Goal: Task Accomplishment & Management: Complete application form

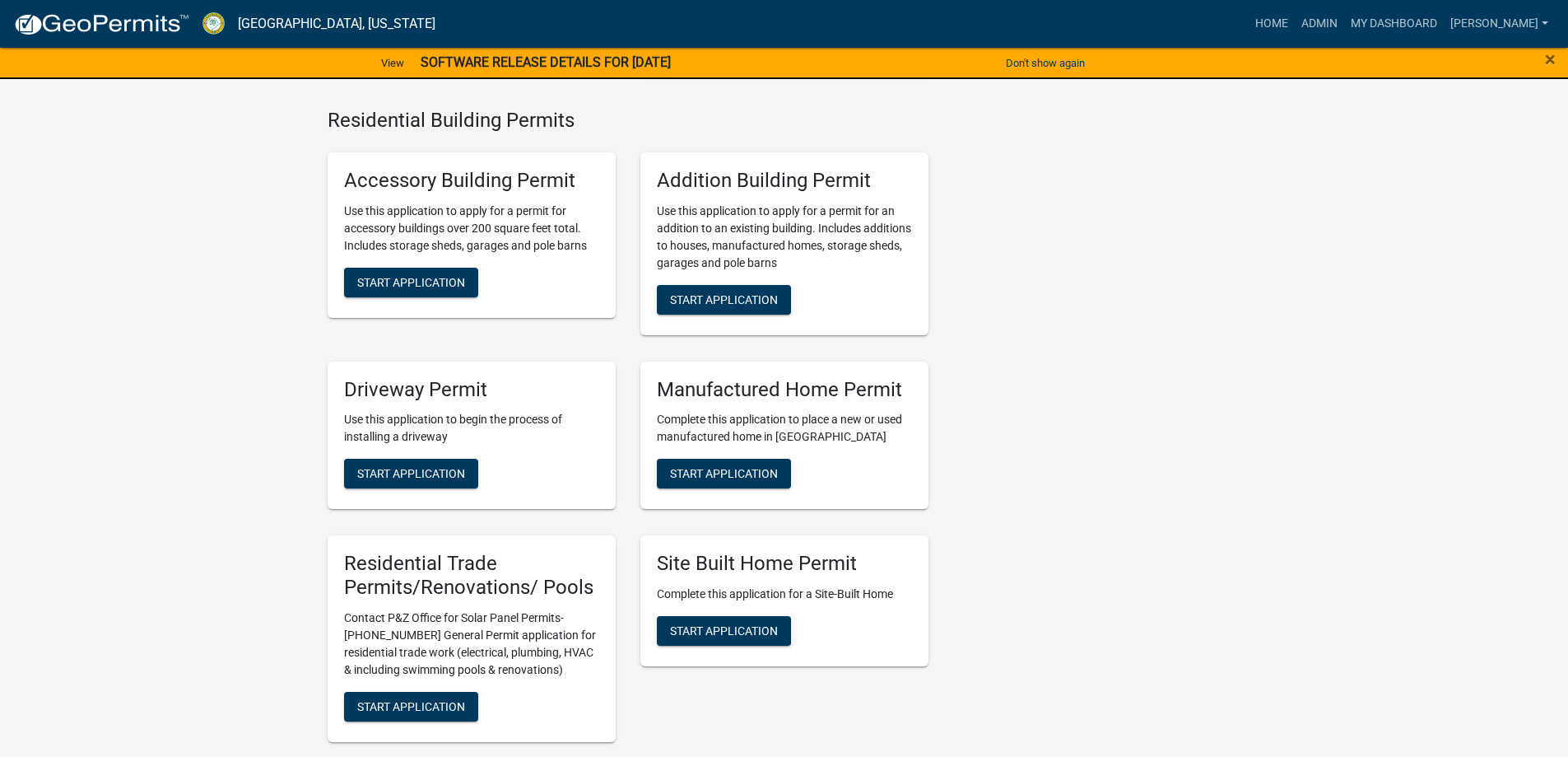
scroll to position [1236, 0]
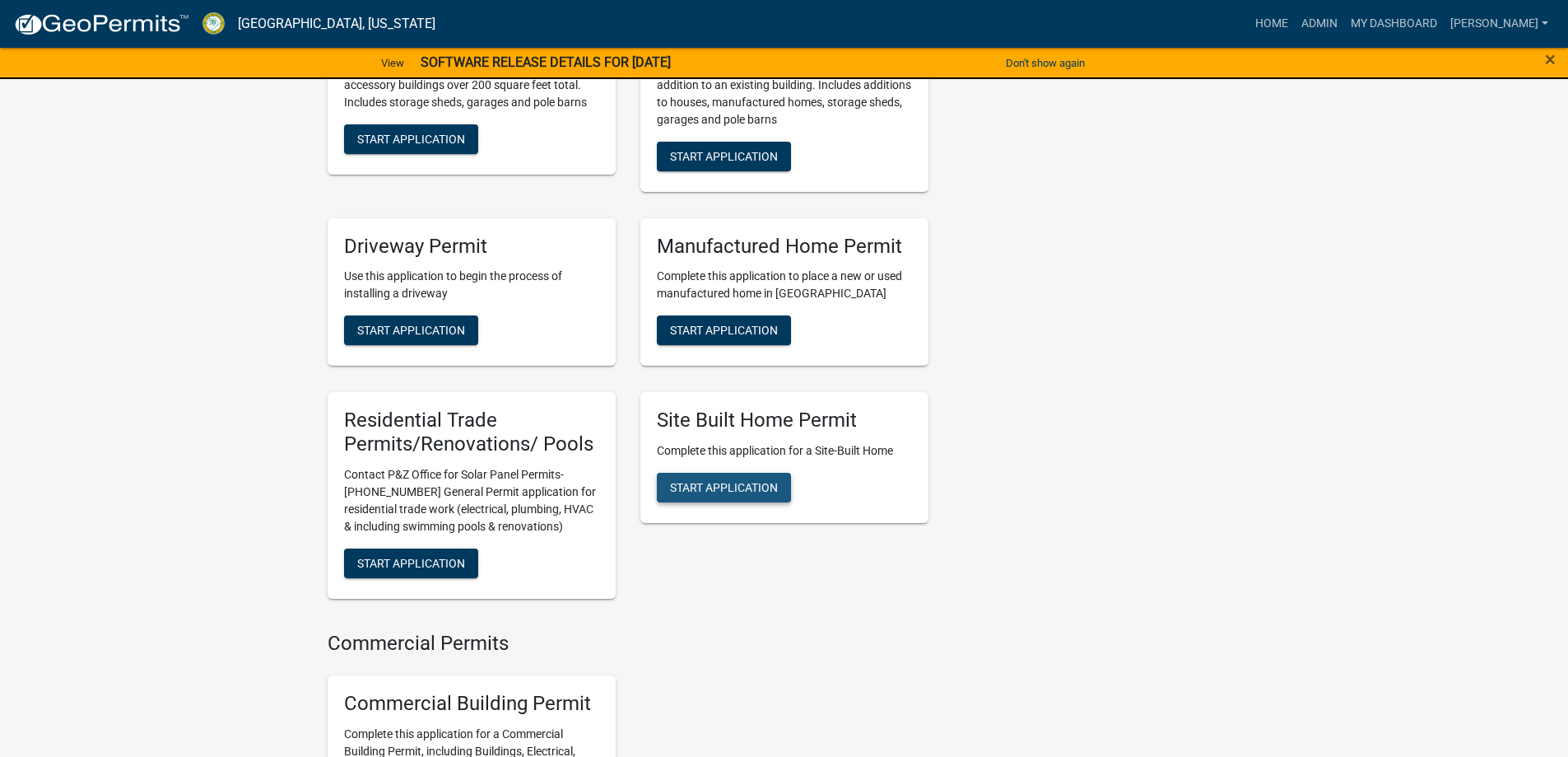
click at [751, 494] on span "Start Application" at bounding box center [724, 487] width 108 height 13
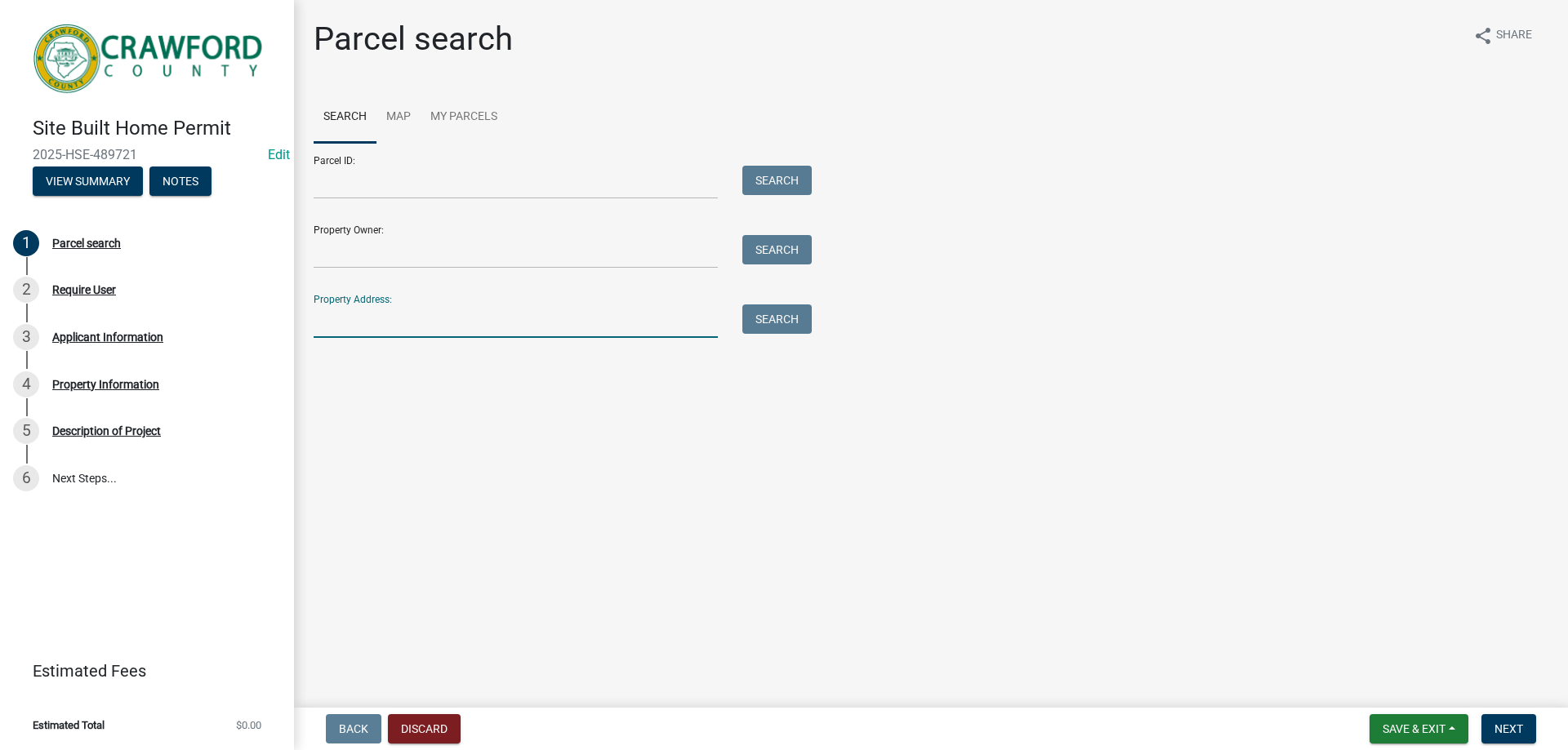
click at [492, 327] on input "Property Address:" at bounding box center [515, 321] width 405 height 33
type input "67 sycamore"
click at [759, 326] on button "Search" at bounding box center [776, 319] width 69 height 30
drag, startPoint x: 428, startPoint y: 326, endPoint x: 314, endPoint y: 315, distance: 114.5
click at [314, 315] on input "67 sycamore" at bounding box center [515, 321] width 405 height 33
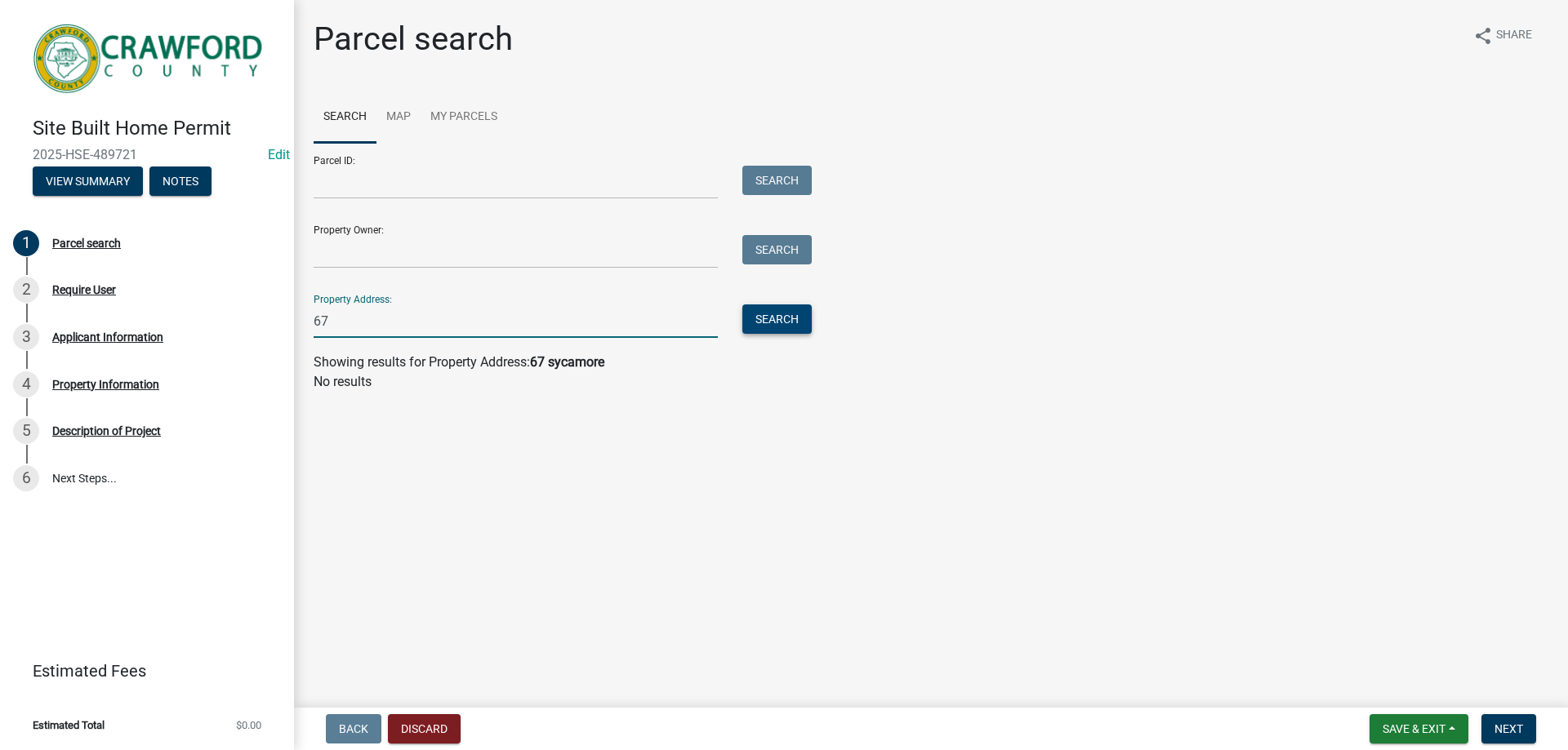
type input "67"
click at [756, 319] on button "Search" at bounding box center [776, 319] width 69 height 30
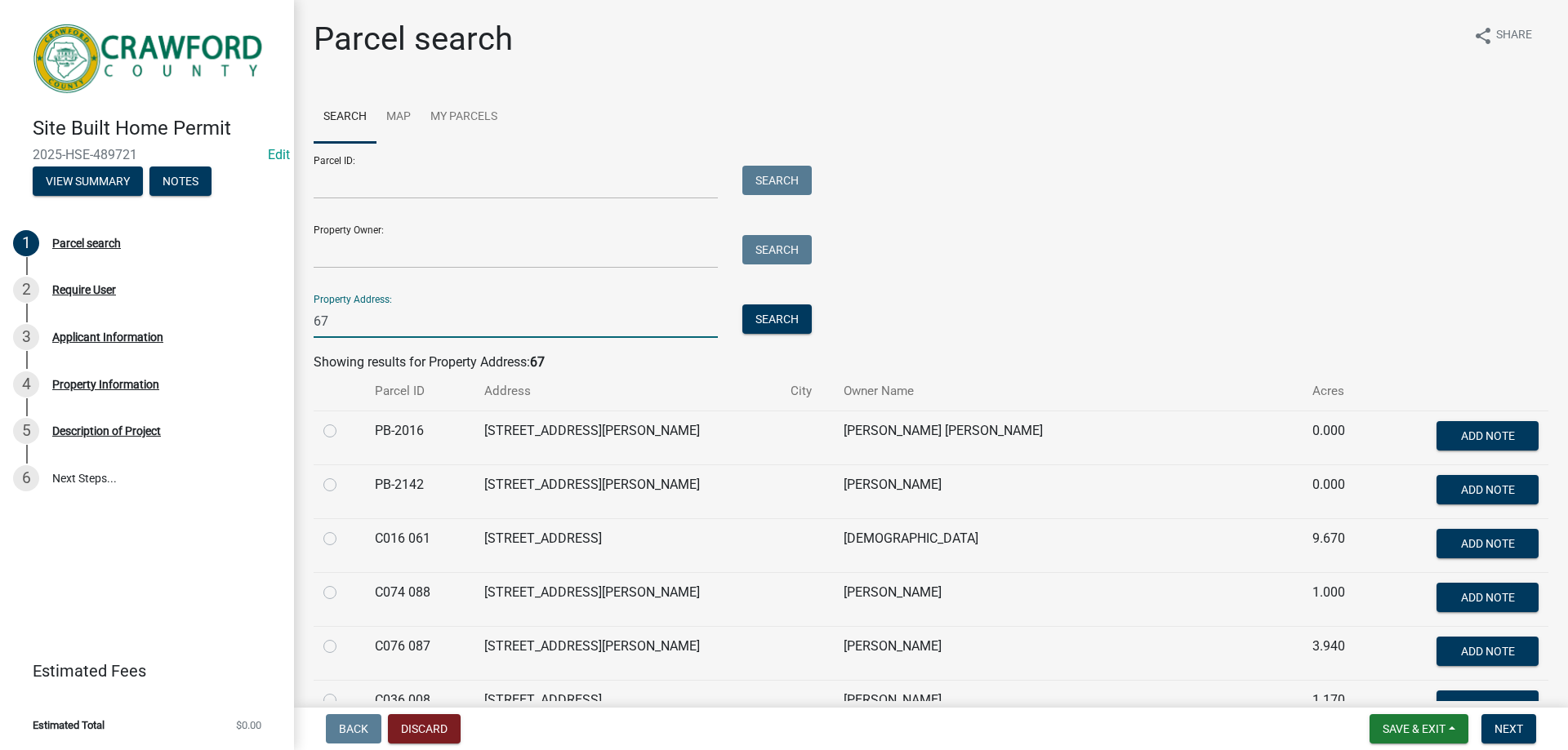
drag, startPoint x: 332, startPoint y: 315, endPoint x: 306, endPoint y: 318, distance: 26.2
click at [306, 318] on div "67" at bounding box center [515, 321] width 428 height 33
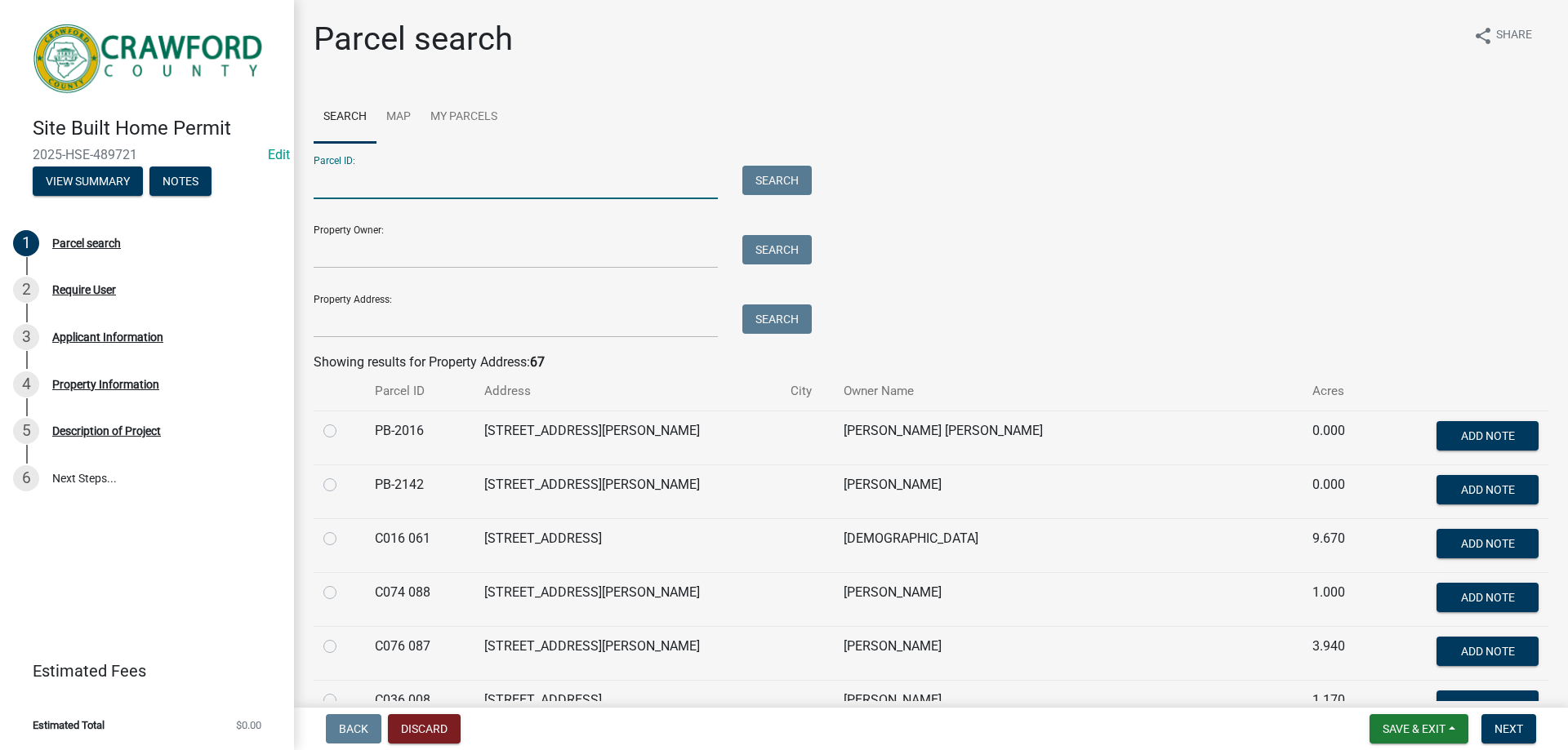
click at [371, 188] on input "Parcel ID:" at bounding box center [515, 182] width 405 height 33
type input "c085 022c"
click at [750, 183] on button "Search" at bounding box center [776, 180] width 69 height 30
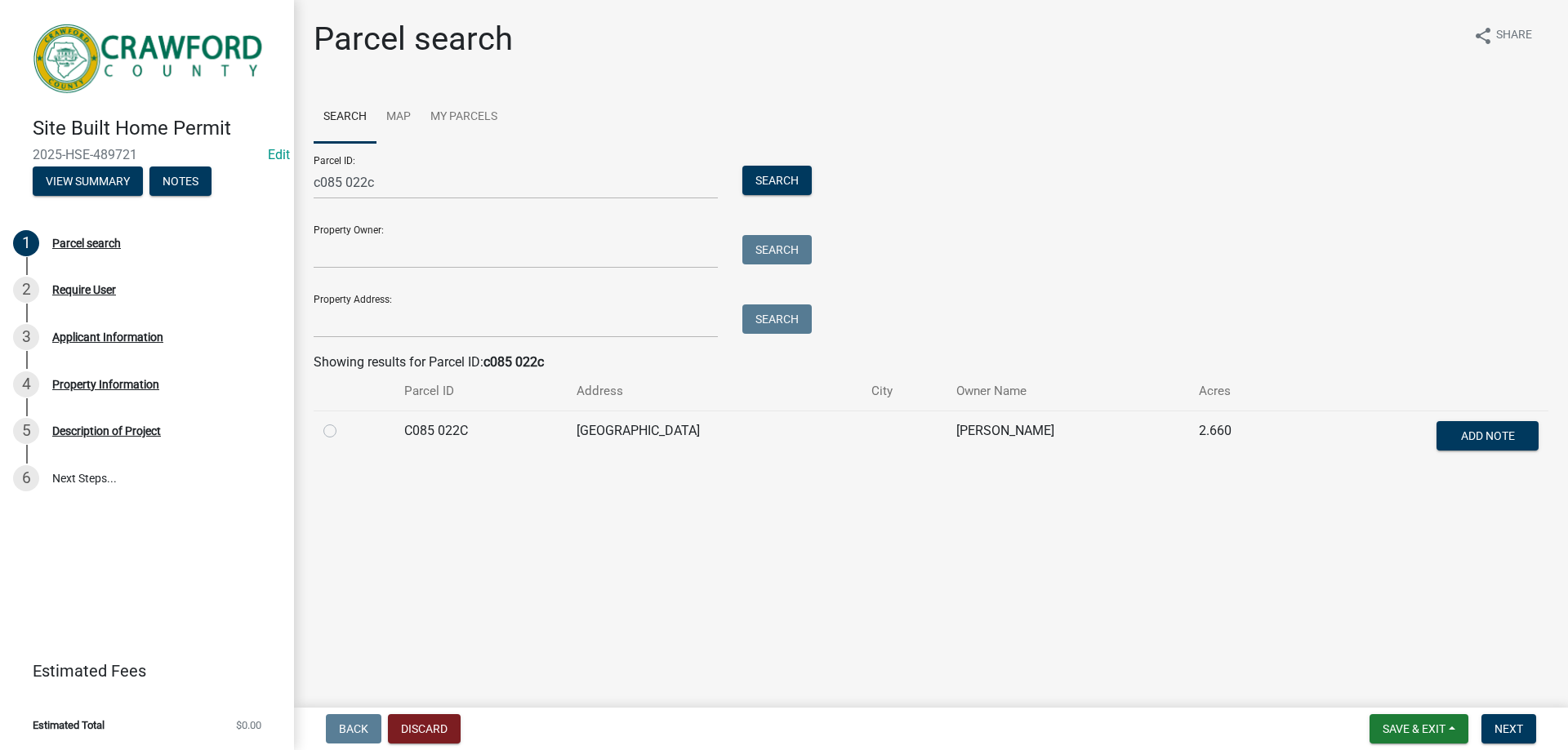
click at [343, 421] on label at bounding box center [343, 421] width 0 height 0
click at [343, 432] on 022C "radio" at bounding box center [348, 427] width 10 height 10
radio 022C "true"
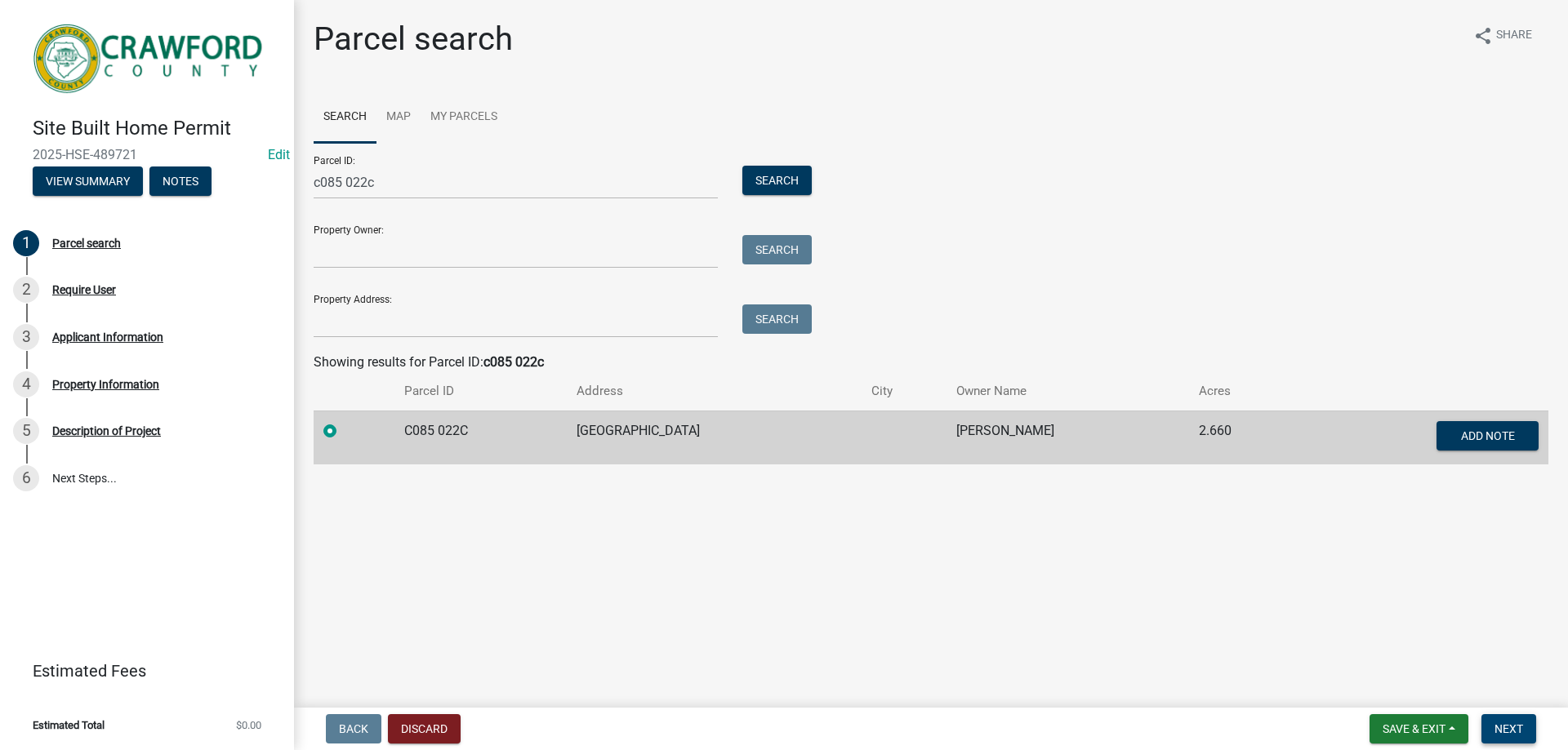
click at [1503, 726] on span "Next" at bounding box center [1508, 728] width 29 height 13
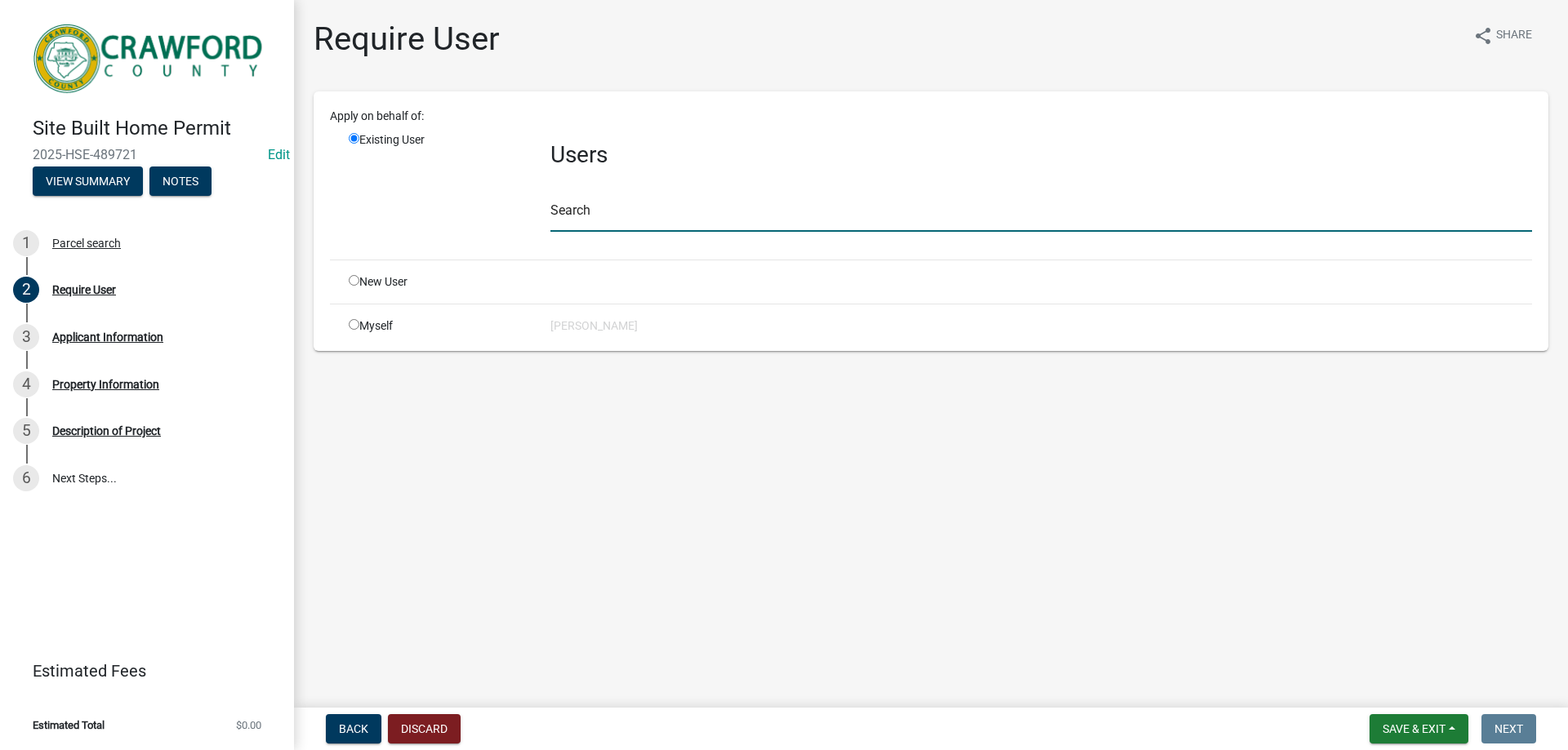
click at [611, 216] on input "text" at bounding box center [1041, 215] width 981 height 33
type input "l"
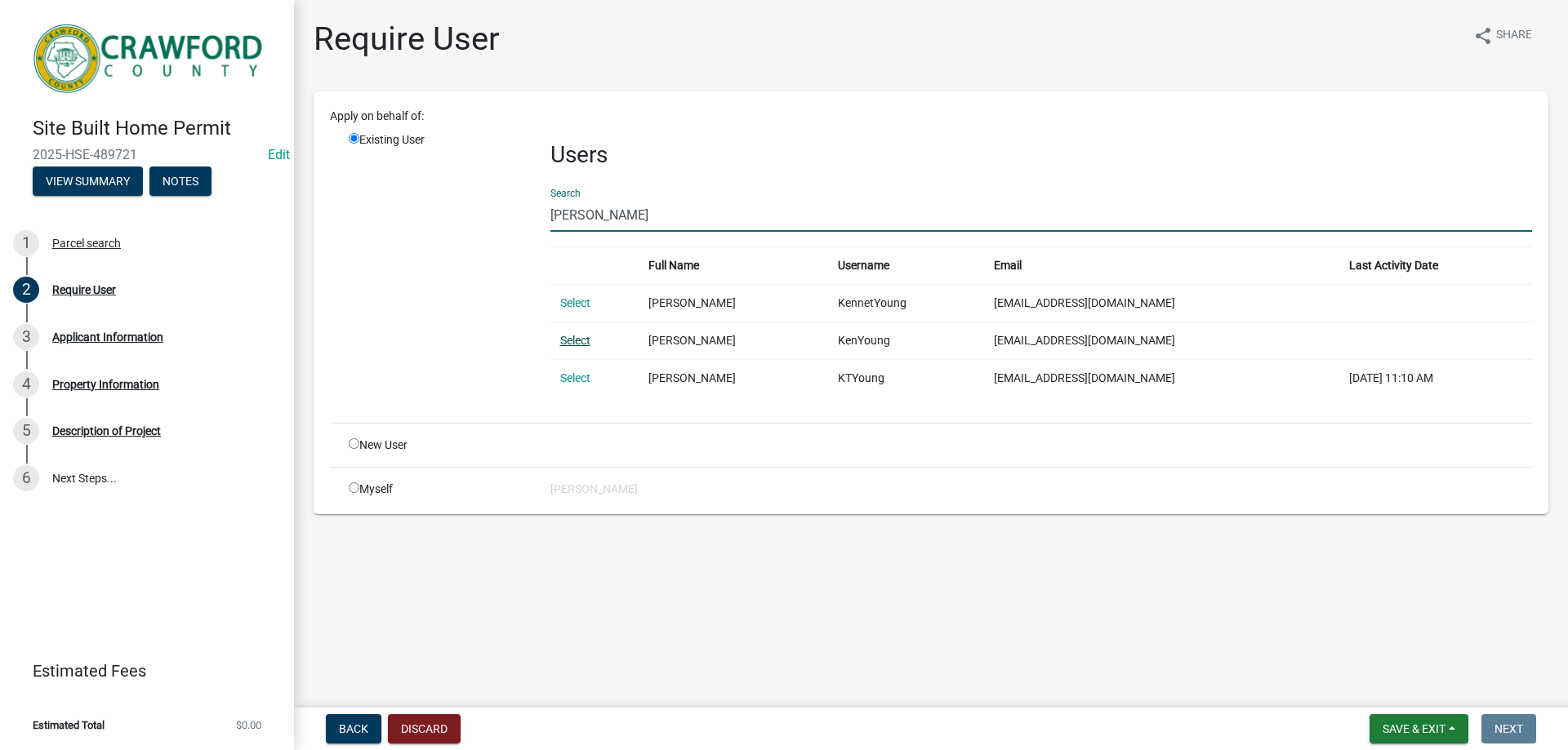
type input "[PERSON_NAME]"
click at [571, 341] on link "Select" at bounding box center [575, 340] width 30 height 13
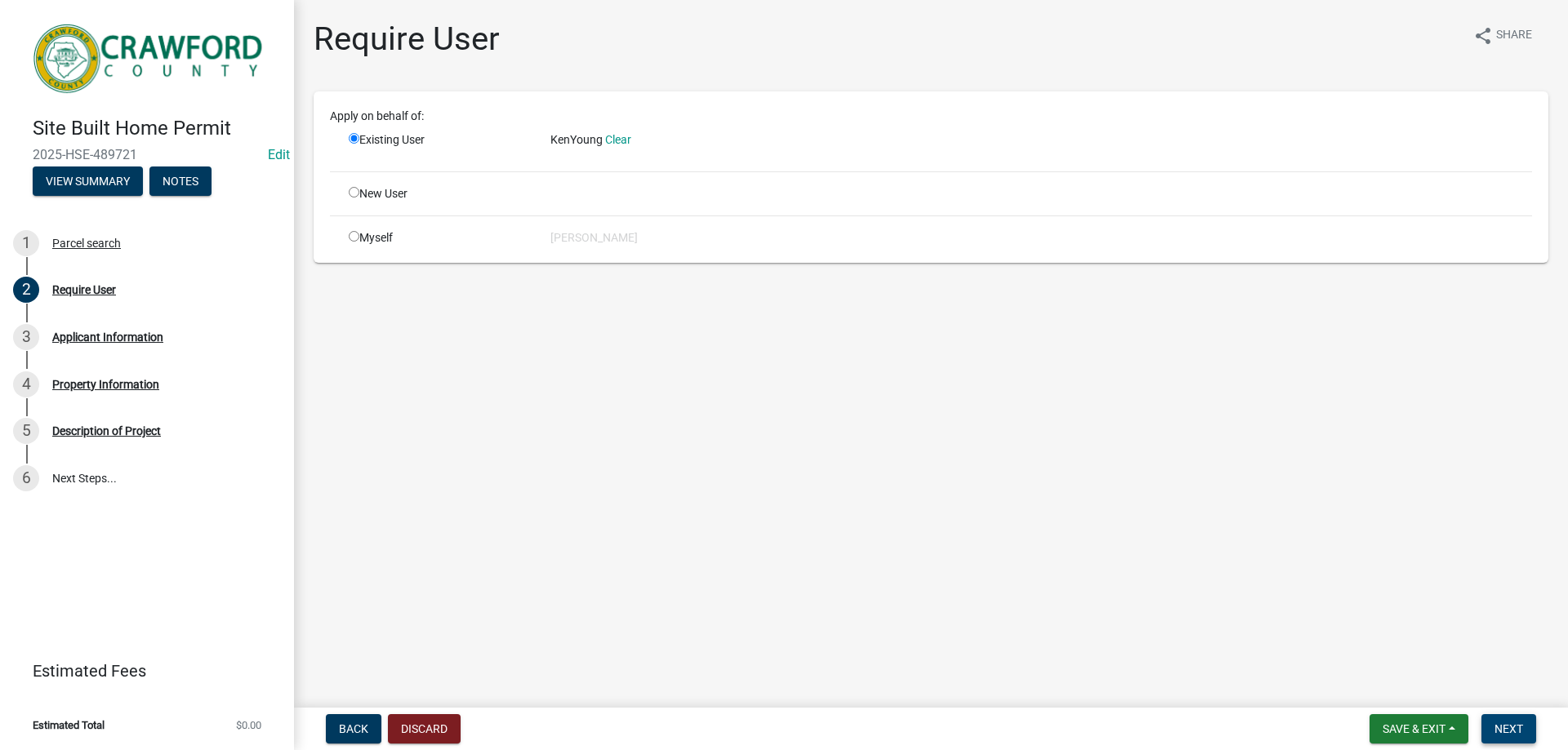
click at [1501, 722] on span "Next" at bounding box center [1508, 728] width 29 height 13
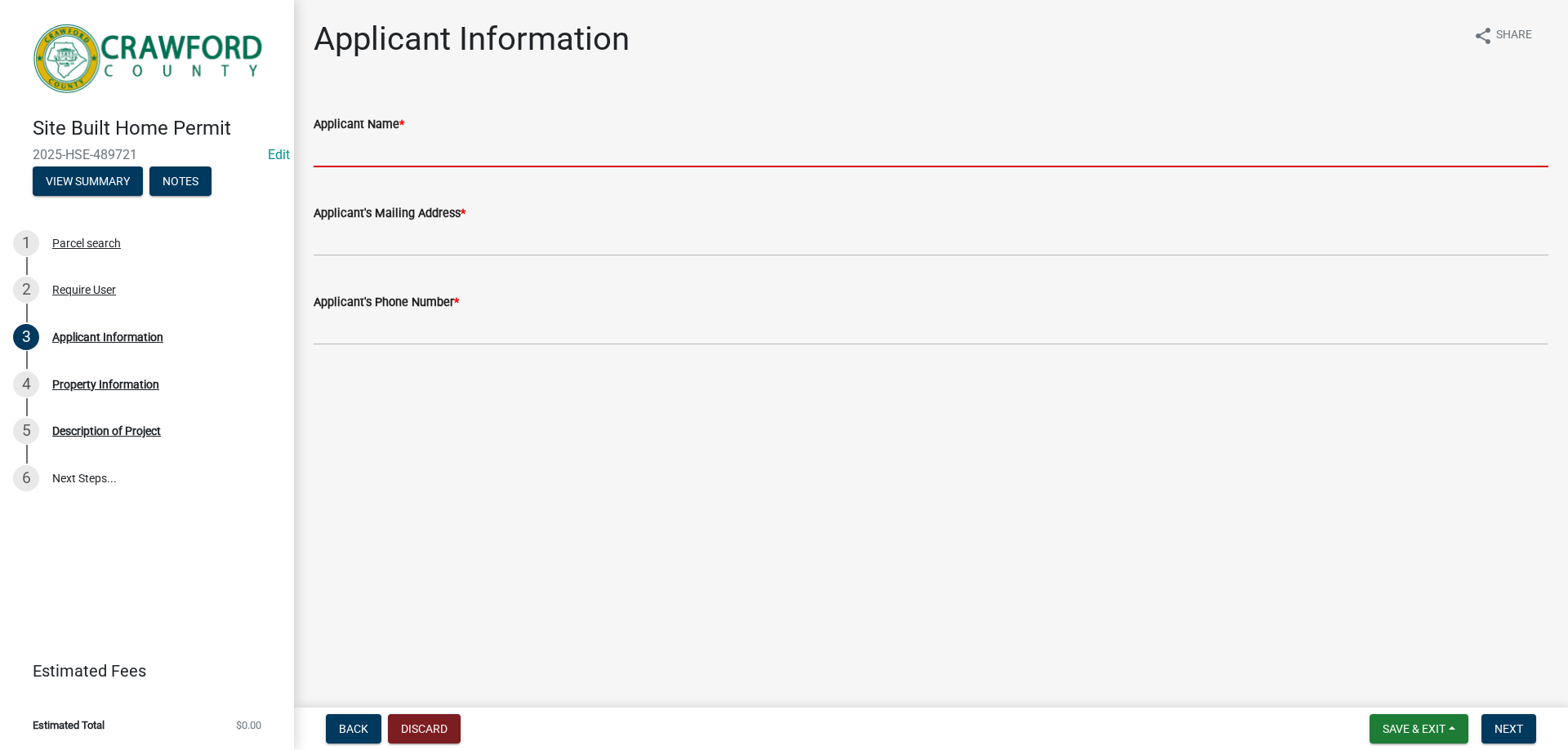
click at [425, 148] on input "Applicant Name *" at bounding box center [930, 150] width 1234 height 33
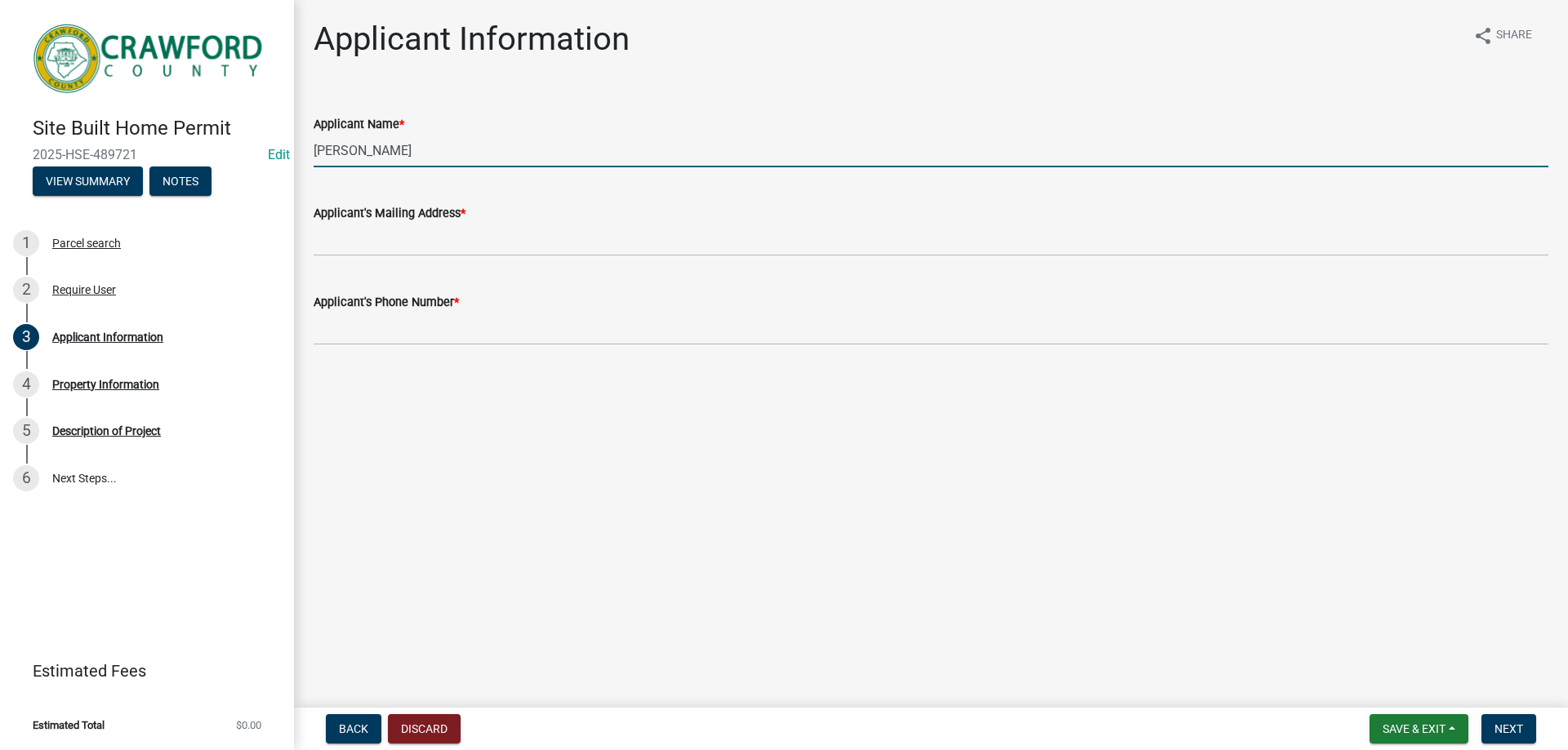
type input "[PERSON_NAME]"
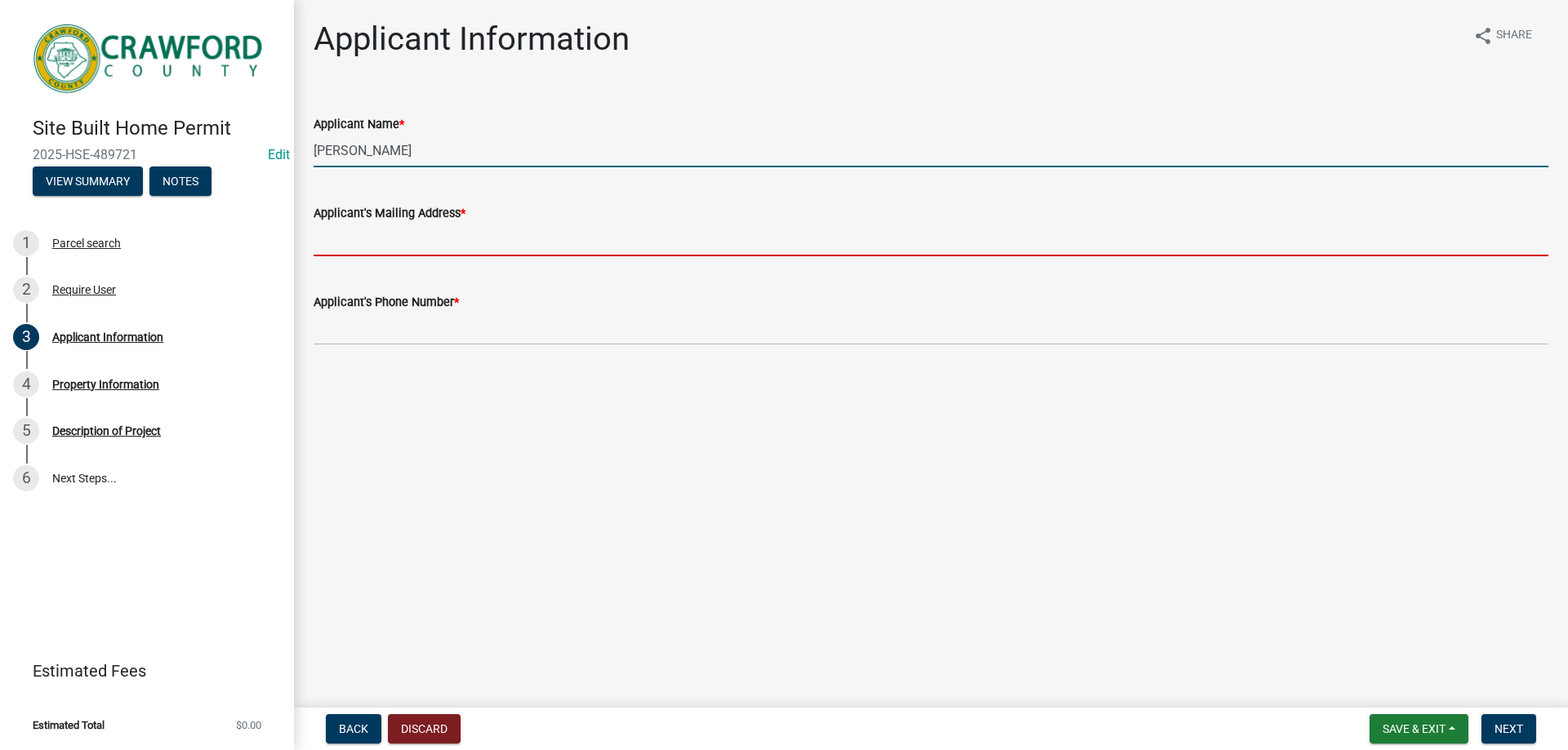
click at [427, 247] on input "Applicant's Mailing Address *" at bounding box center [930, 239] width 1234 height 33
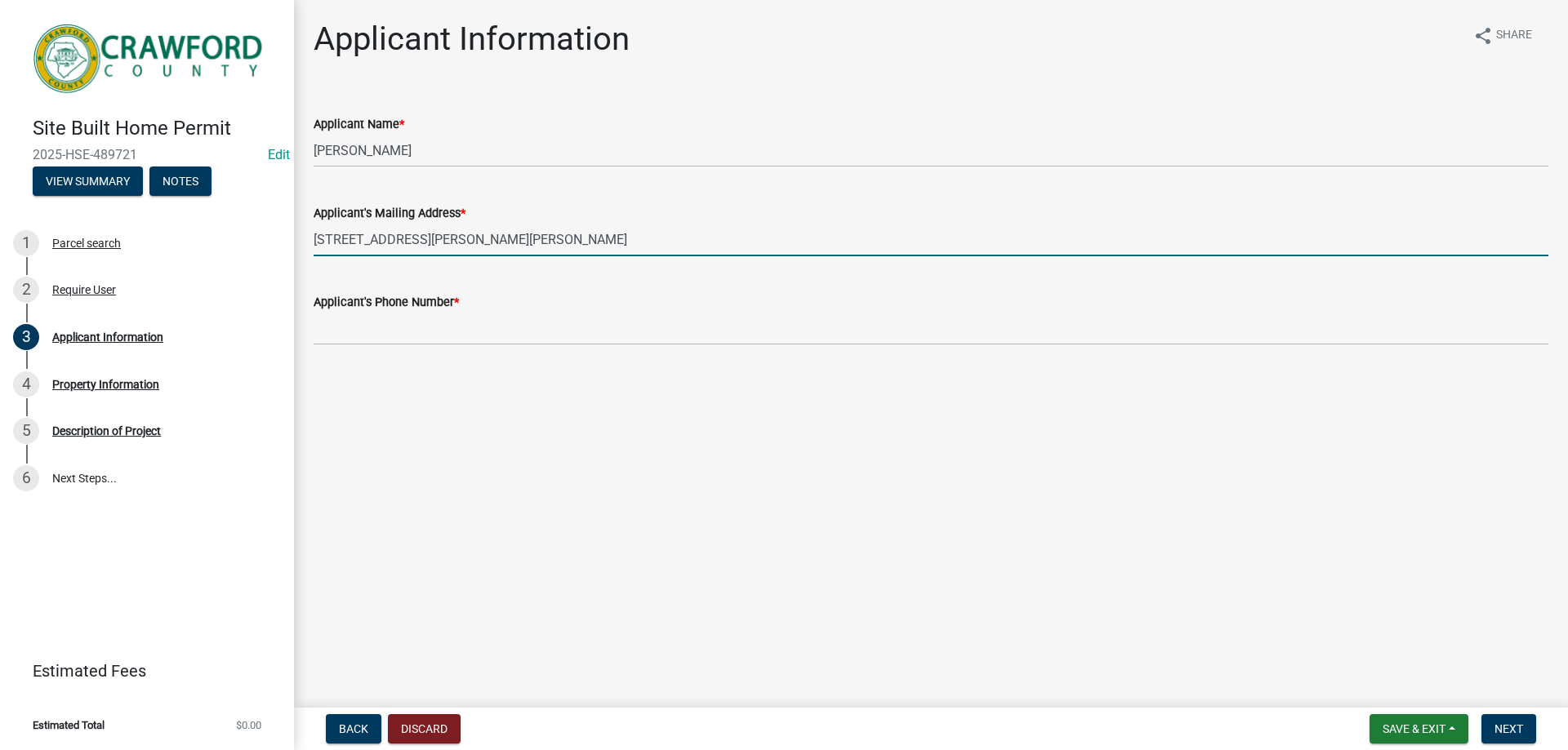
type input "[STREET_ADDRESS][PERSON_NAME][PERSON_NAME]"
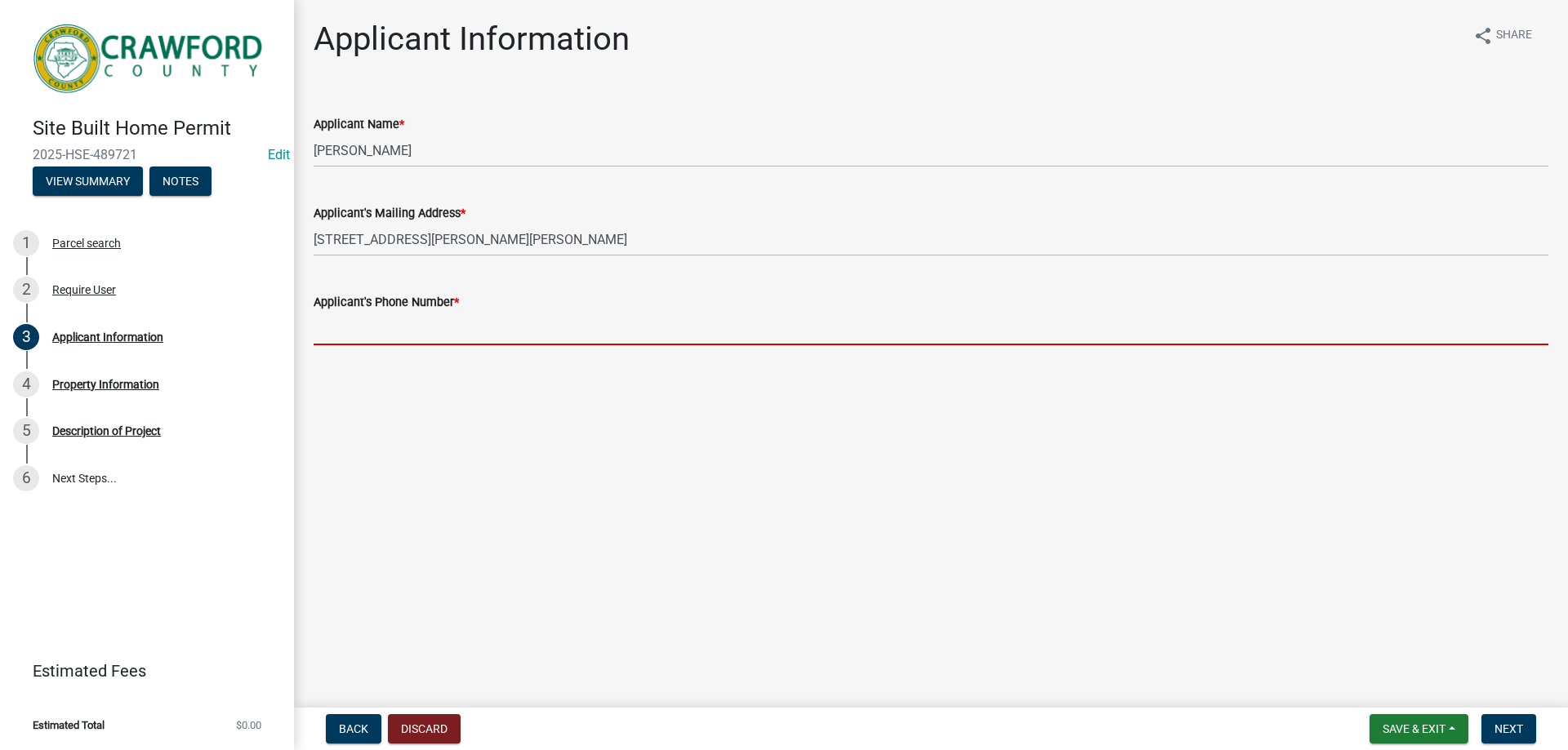
click at [424, 325] on input "Applicant's Phone Number *" at bounding box center [930, 328] width 1234 height 33
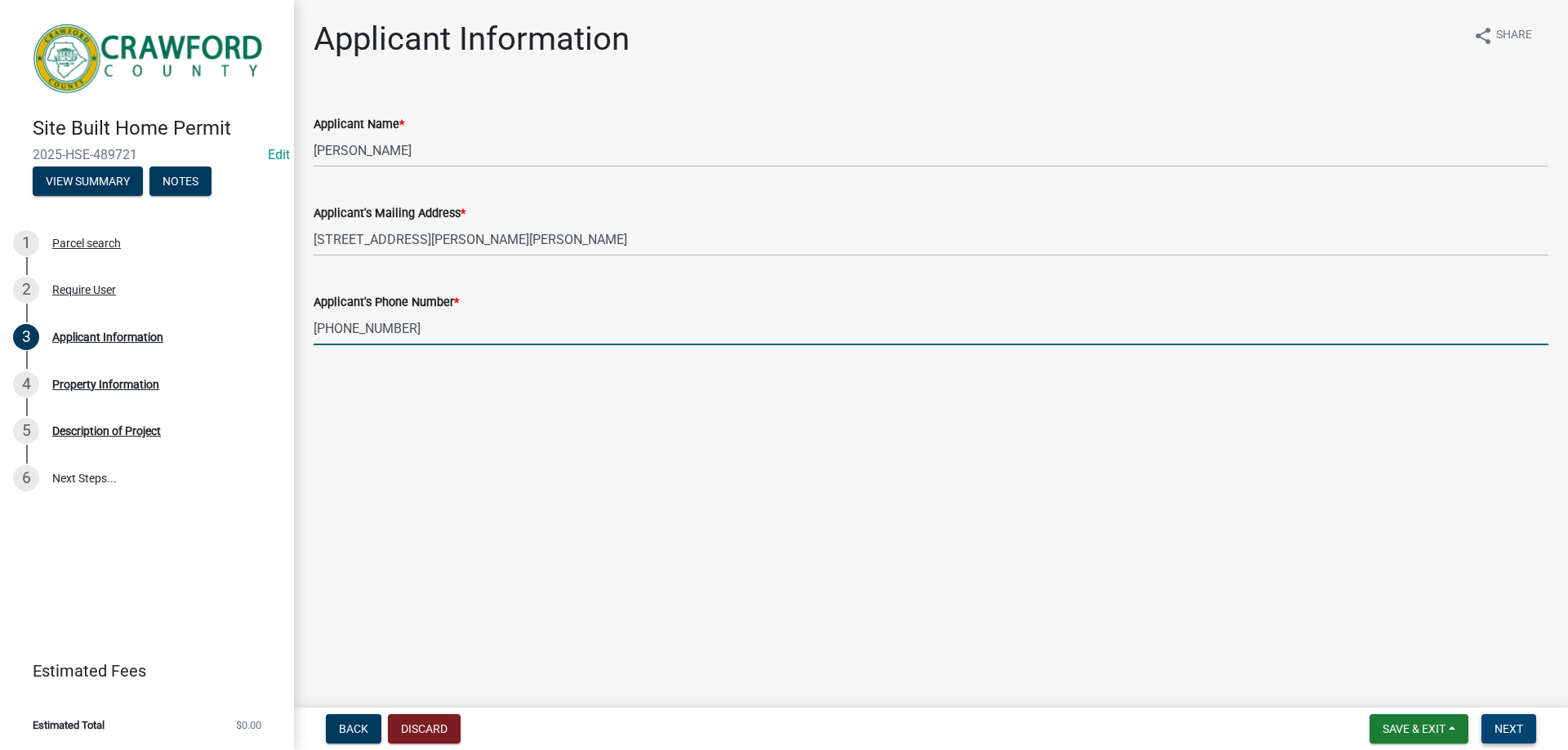
type input "[PHONE_NUMBER]"
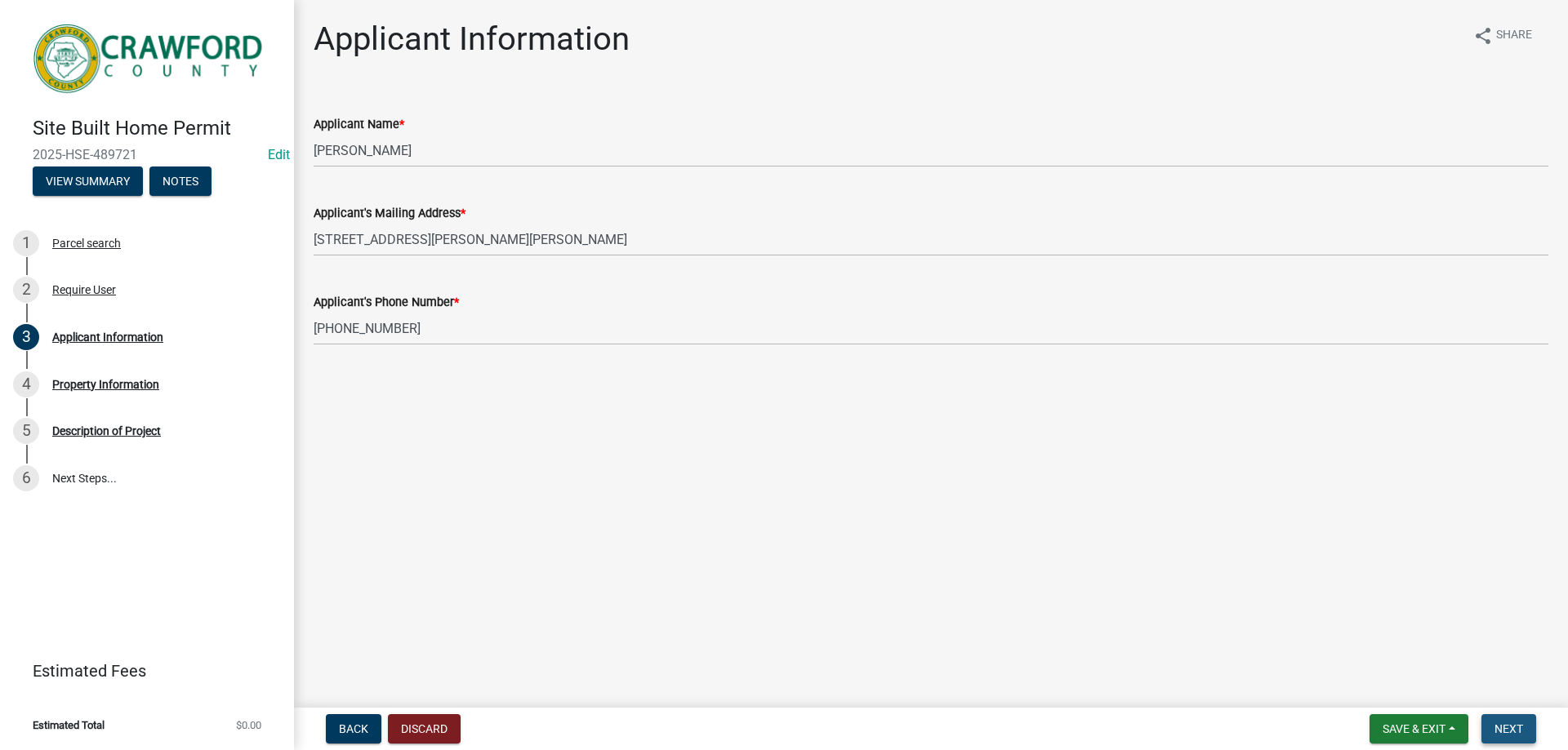
click at [1505, 722] on span "Next" at bounding box center [1508, 728] width 29 height 13
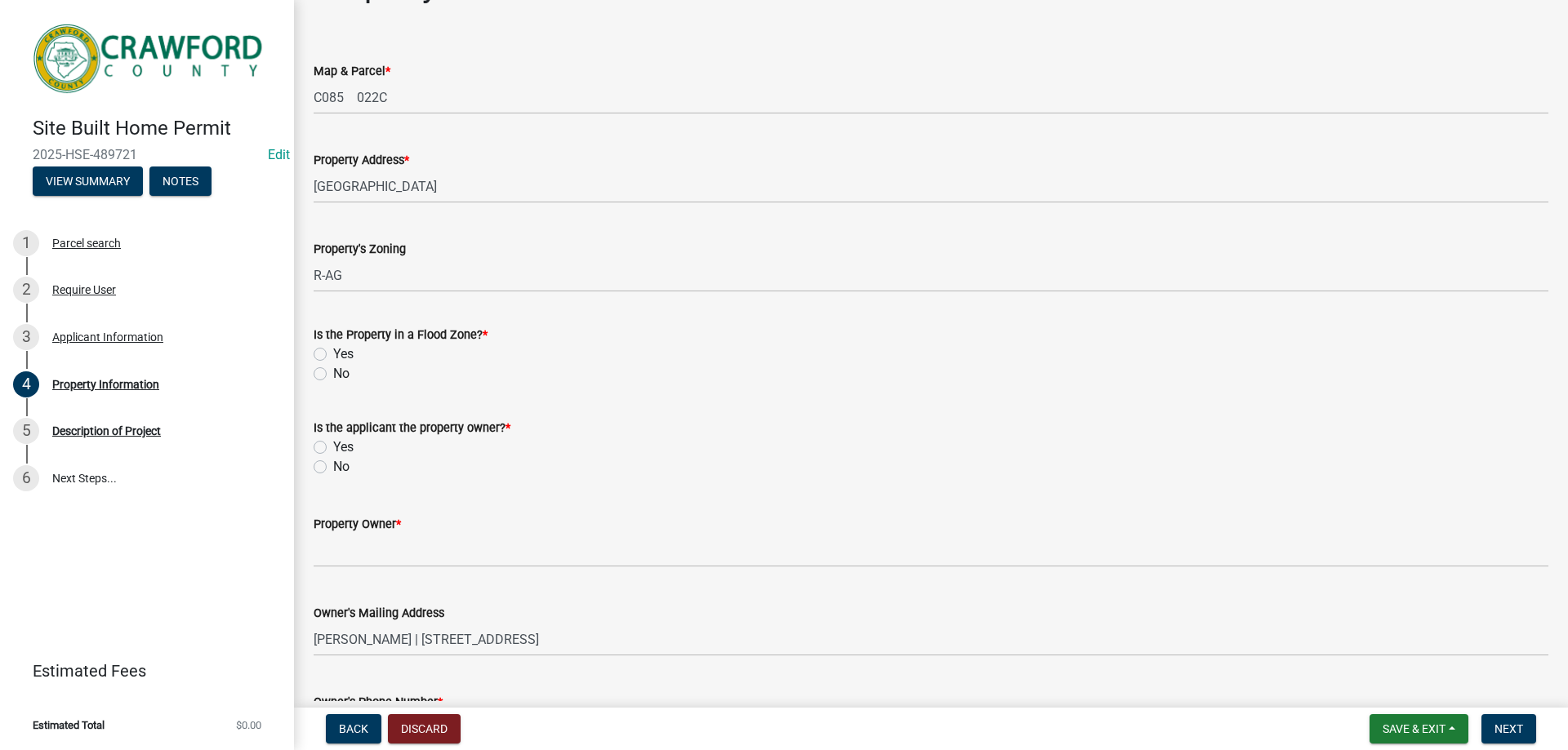
scroll to position [82, 0]
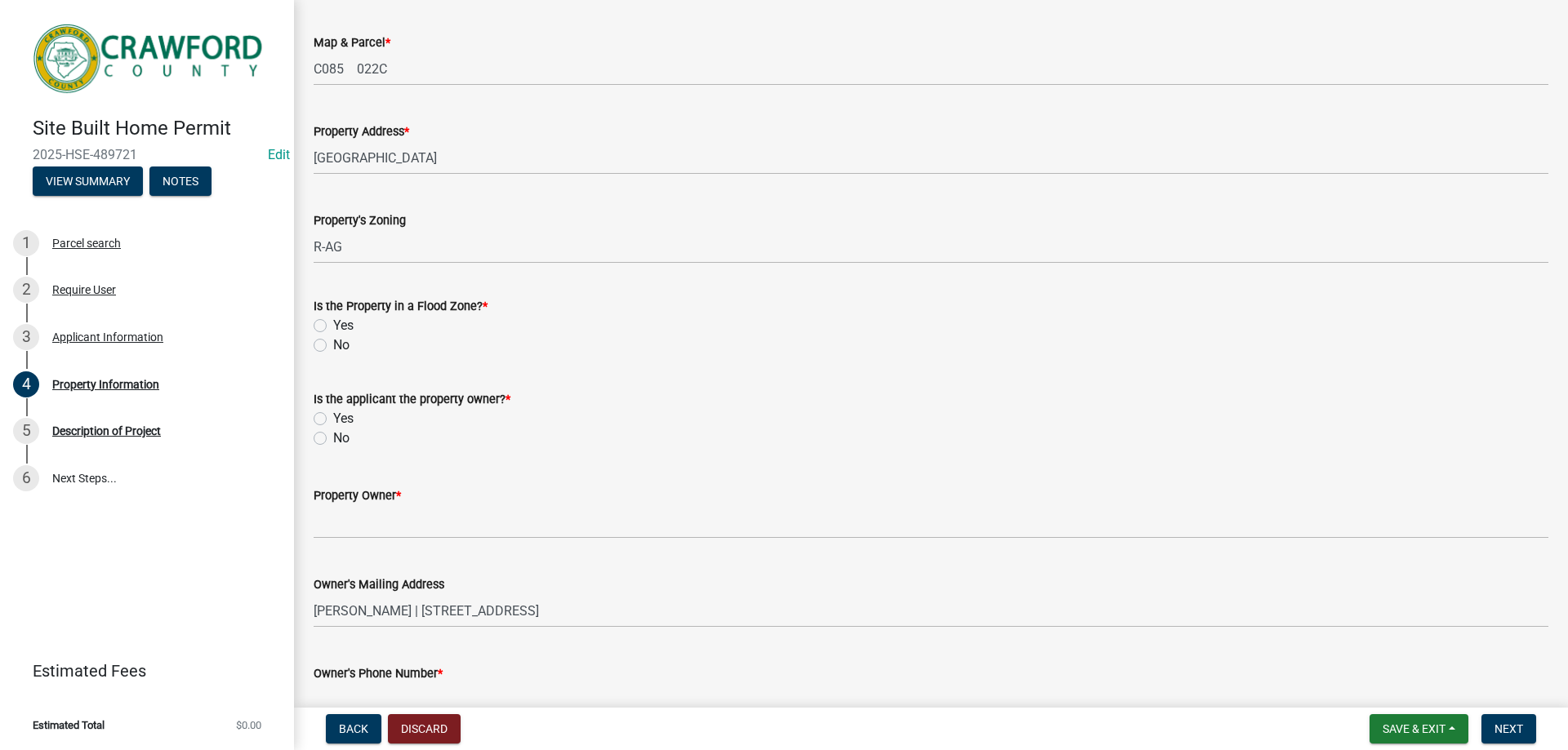
click at [333, 346] on label "No" at bounding box center [341, 345] width 16 height 20
click at [333, 346] on input "No" at bounding box center [338, 341] width 10 height 10
radio input "true"
click at [333, 438] on label "No" at bounding box center [341, 438] width 16 height 20
click at [333, 438] on input "No" at bounding box center [338, 433] width 10 height 10
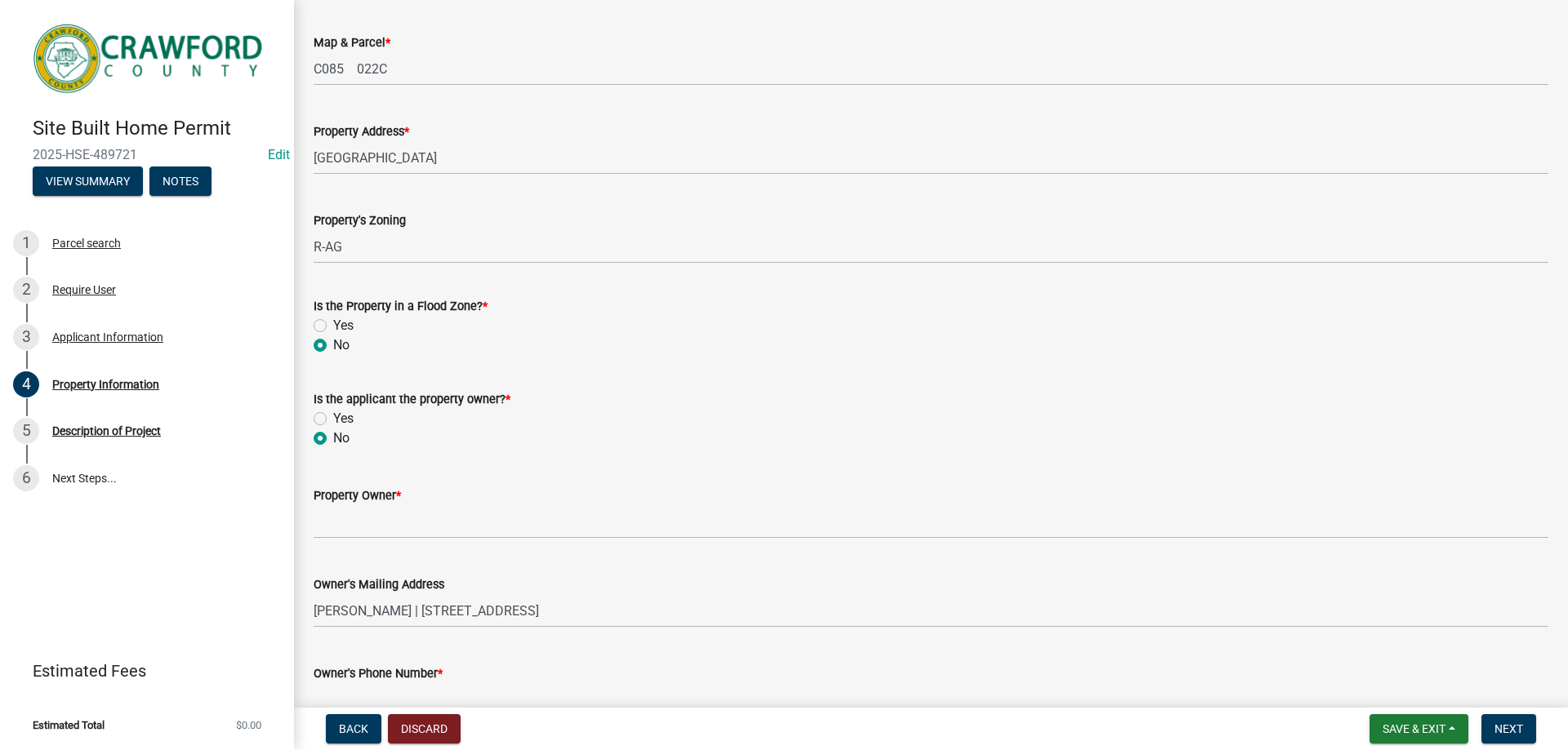
radio input "true"
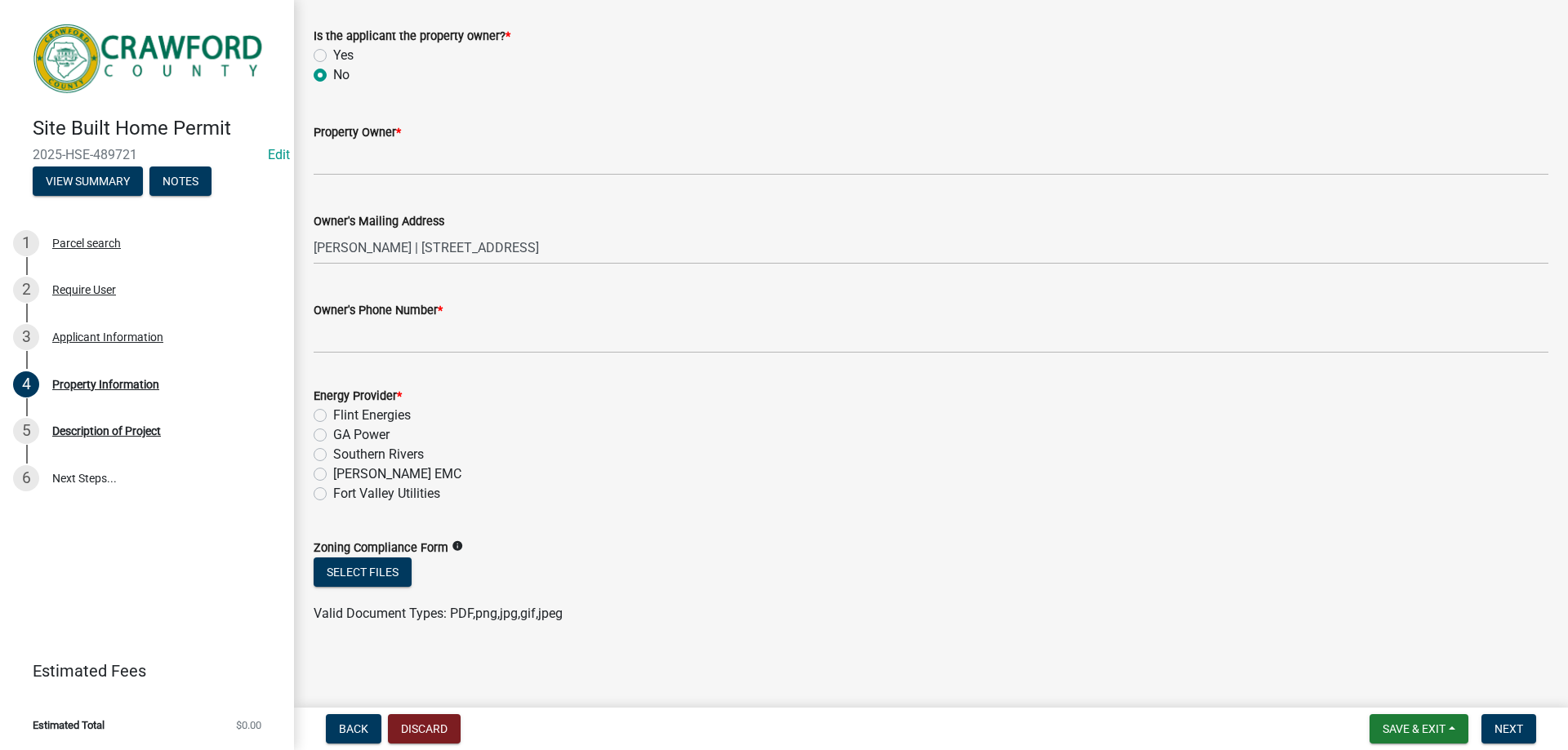
scroll to position [445, 0]
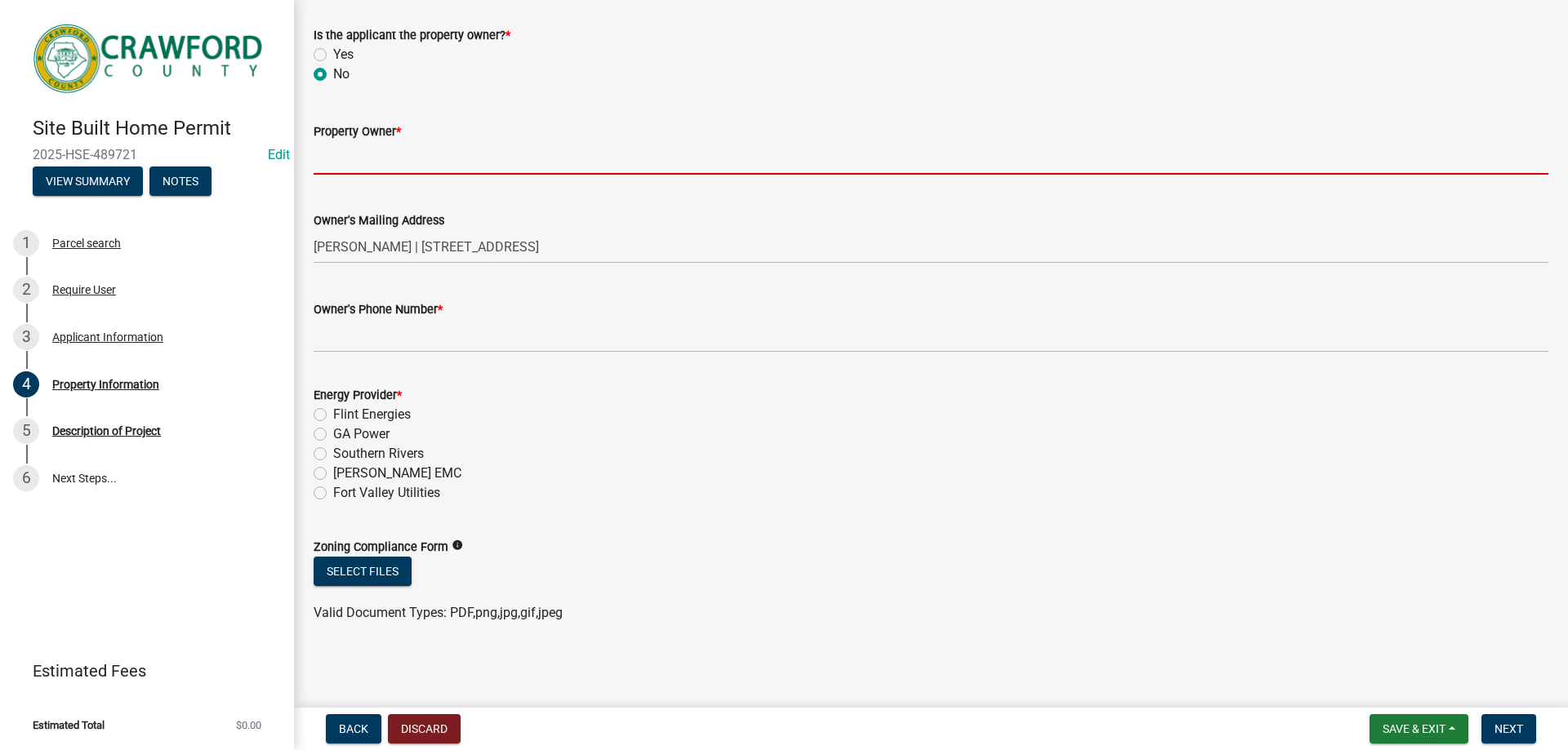
click at [418, 159] on input "Property Owner *" at bounding box center [930, 157] width 1234 height 33
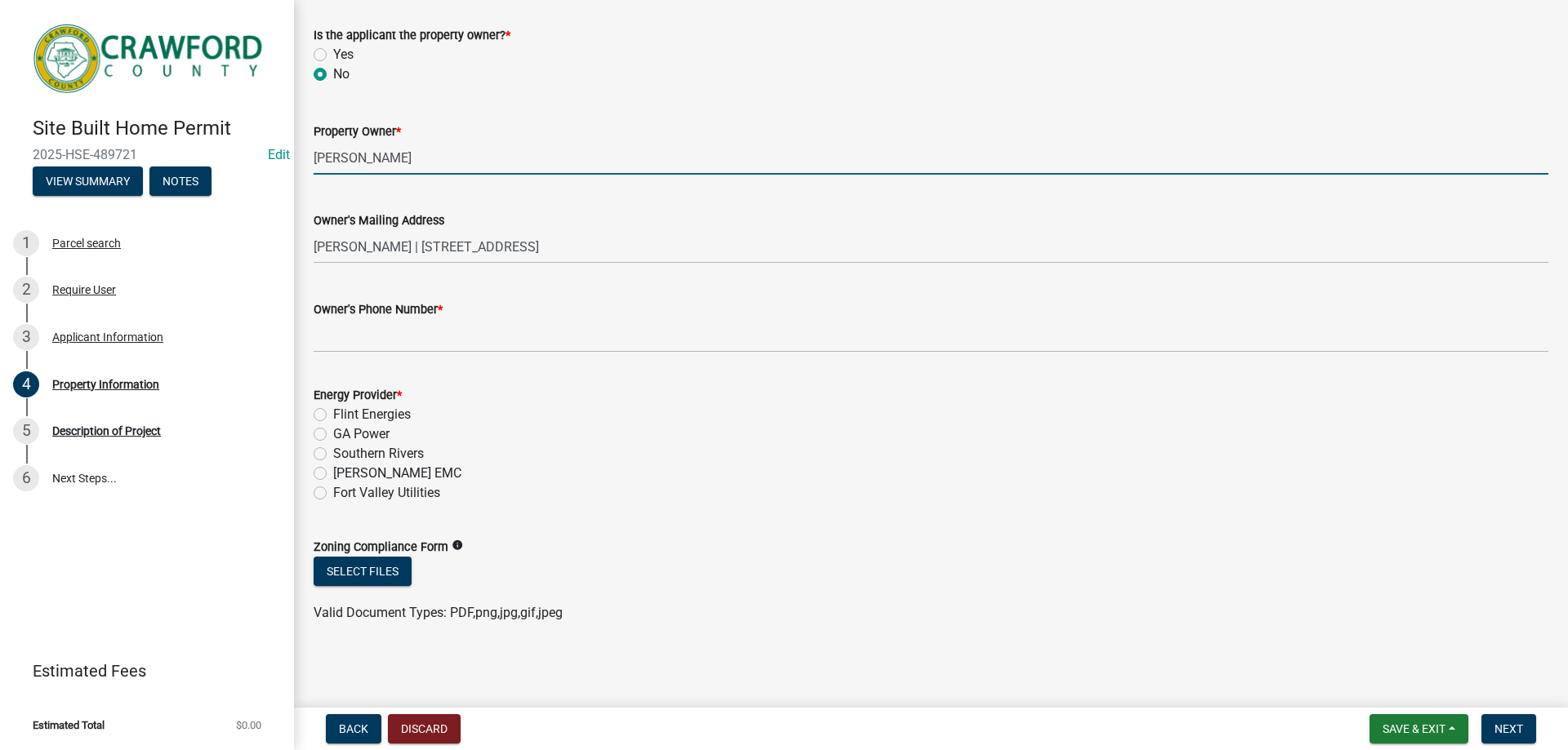
type input "[PERSON_NAME]"
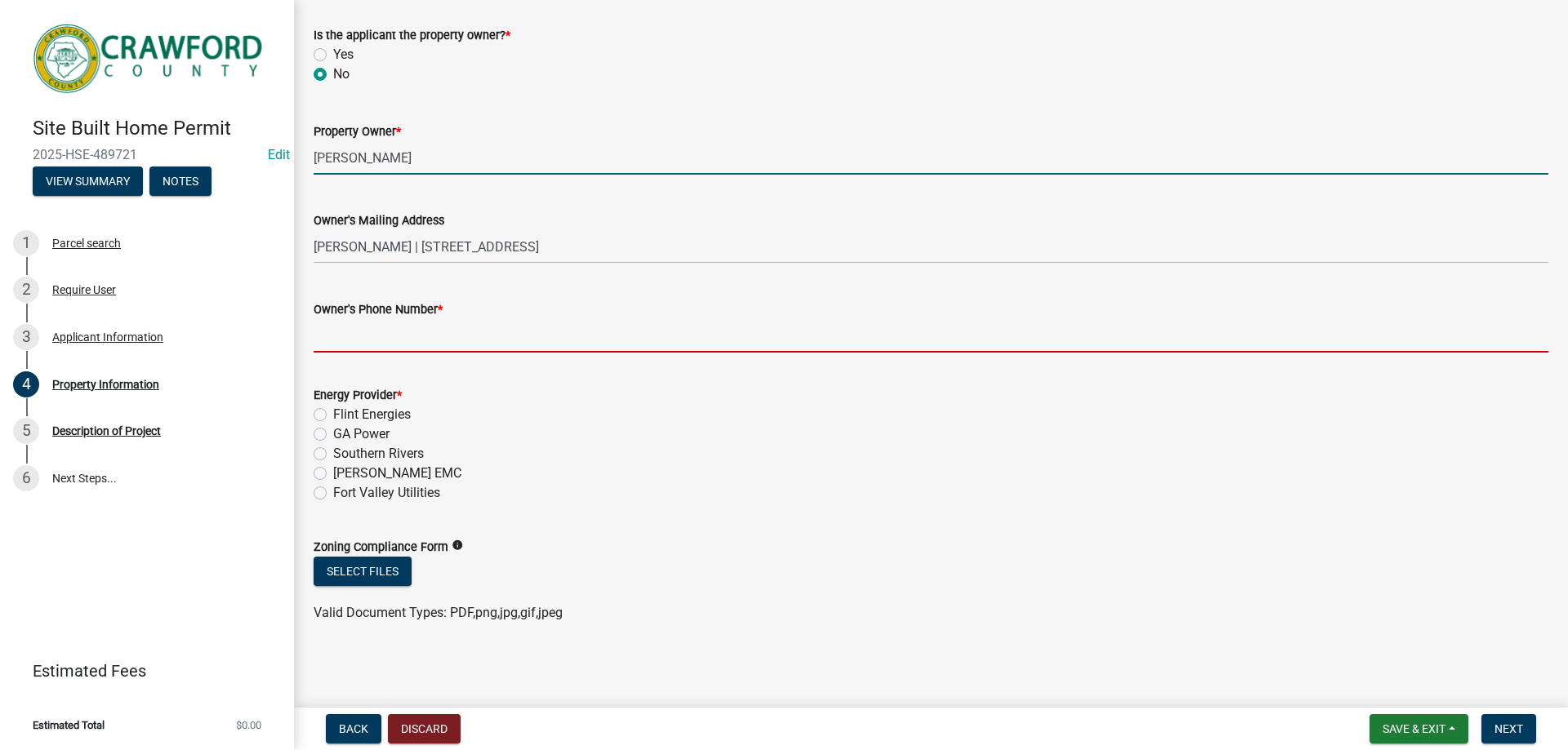
click at [451, 341] on input "Owner's Phone Number *" at bounding box center [930, 335] width 1234 height 33
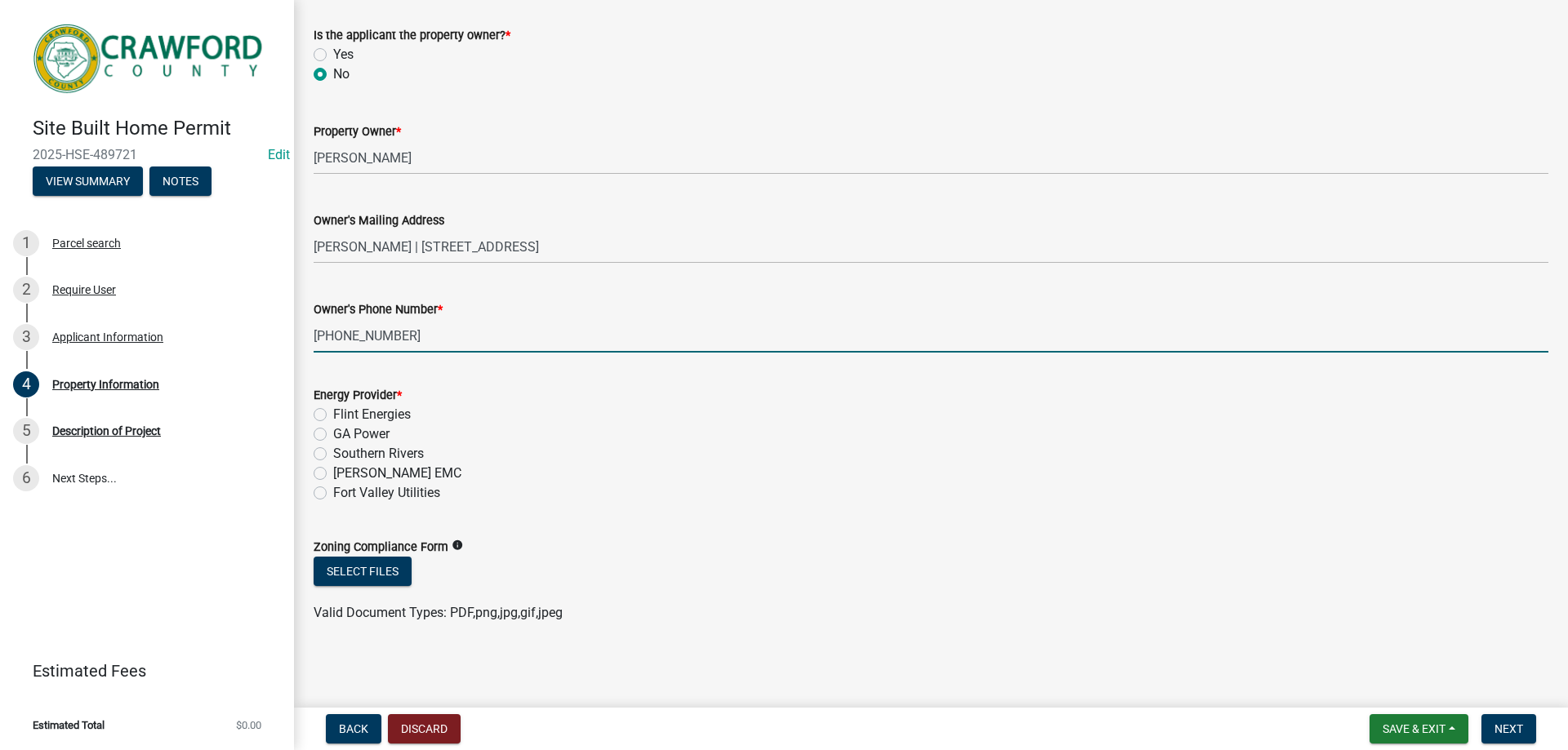
type input "[PHONE_NUMBER]"
click at [333, 417] on label "Flint Energies" at bounding box center [371, 414] width 78 height 20
click at [333, 415] on input "Flint Energies" at bounding box center [338, 409] width 10 height 10
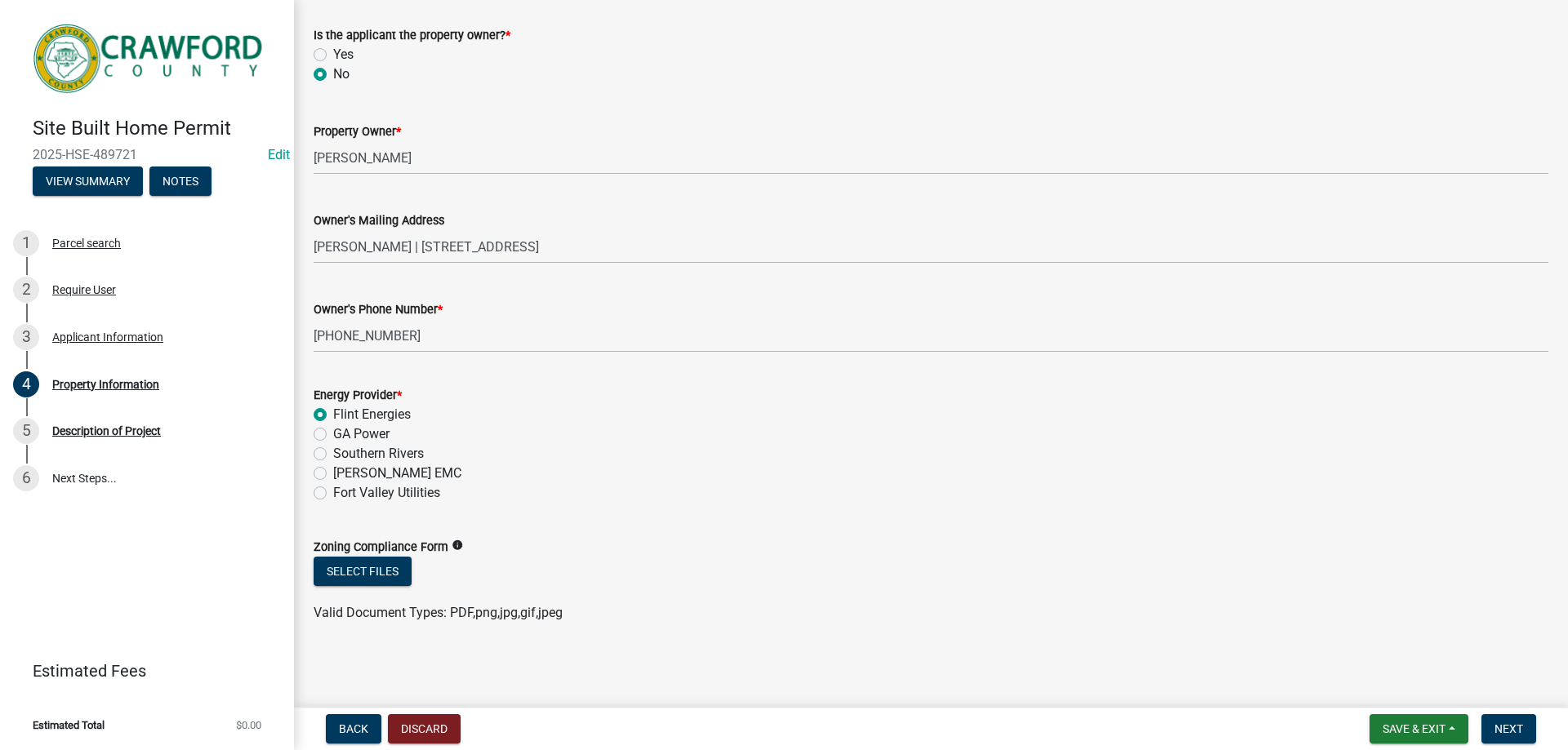
radio input "true"
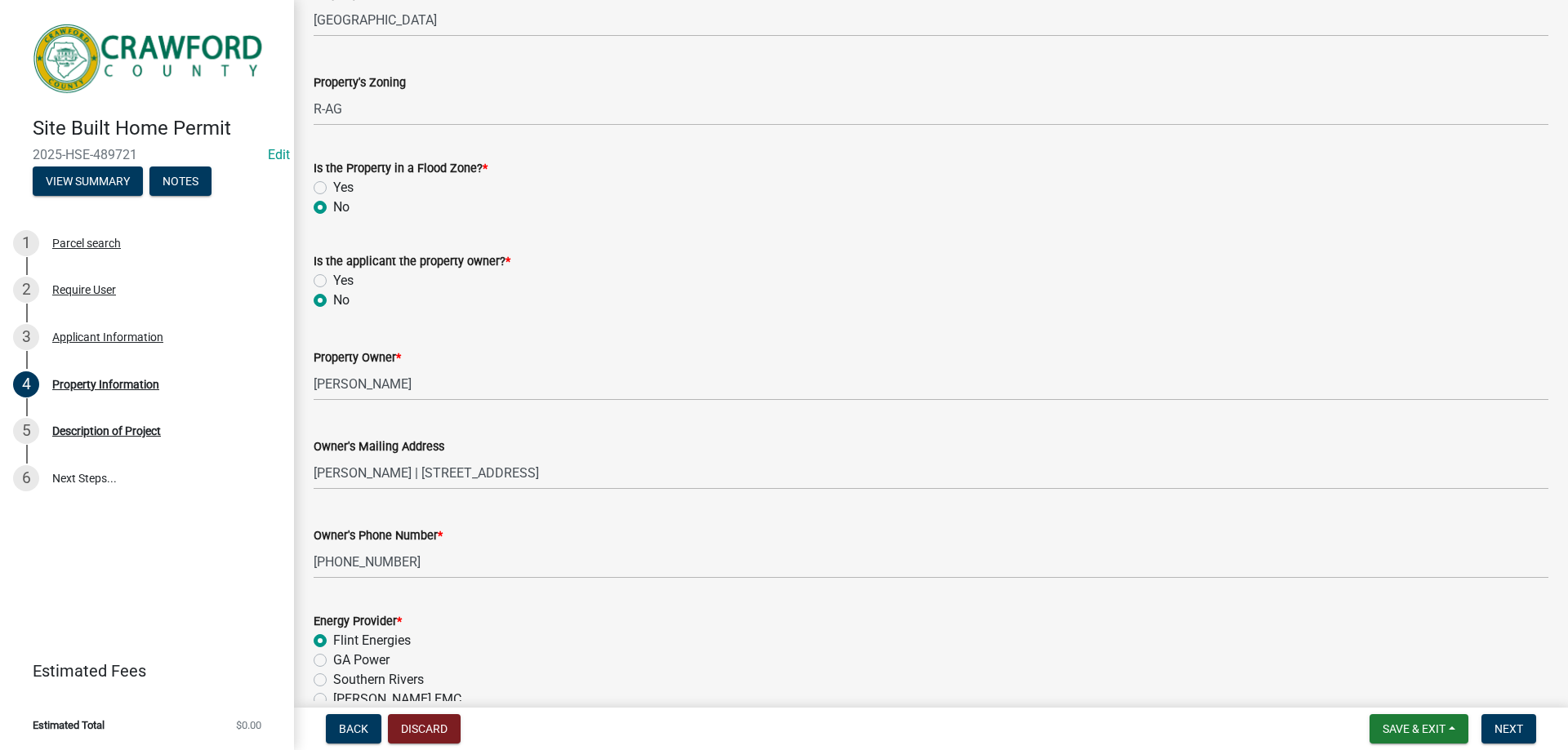
scroll to position [364, 0]
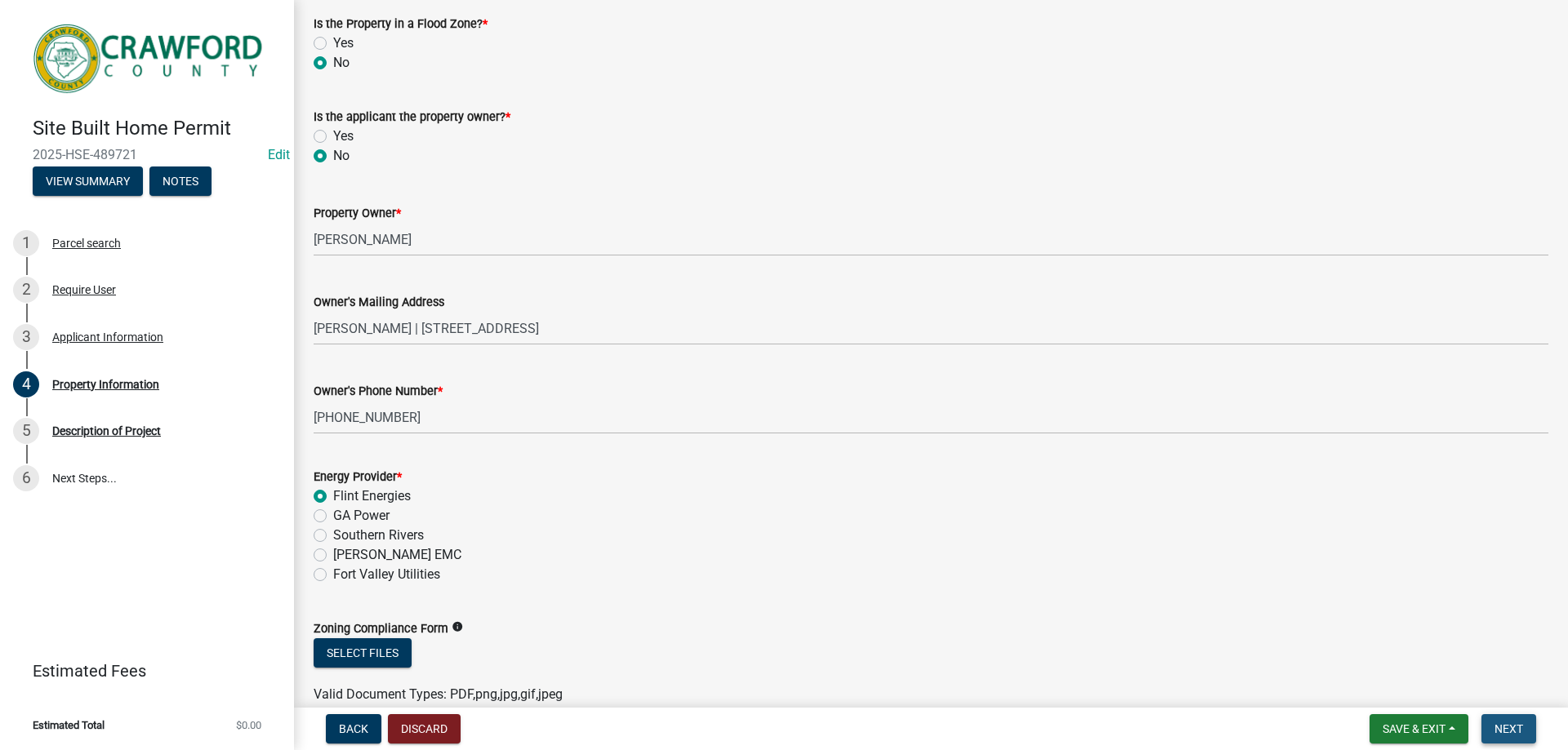
click at [1502, 733] on span "Next" at bounding box center [1508, 728] width 29 height 13
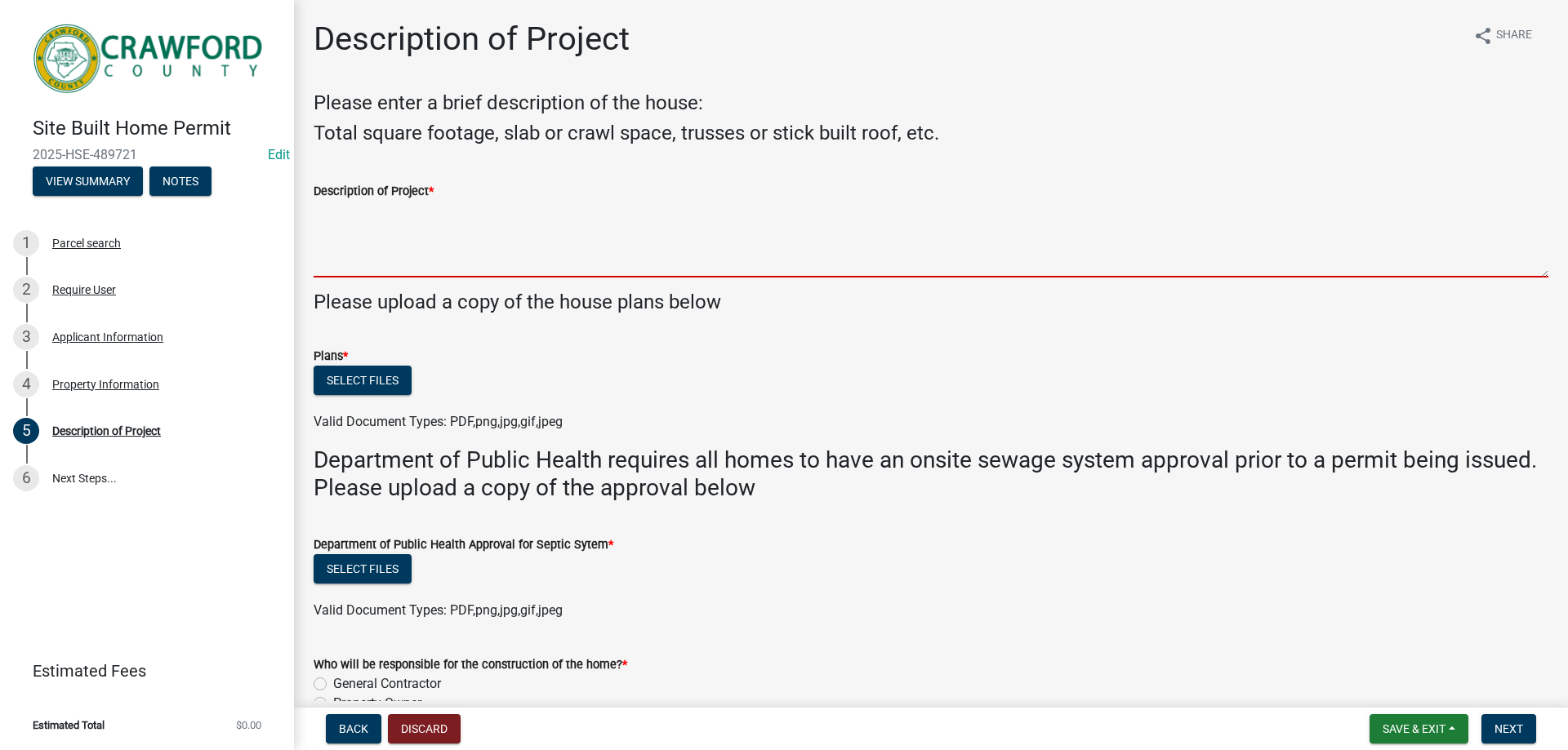
click at [451, 239] on textarea "Description of Project *" at bounding box center [930, 239] width 1234 height 77
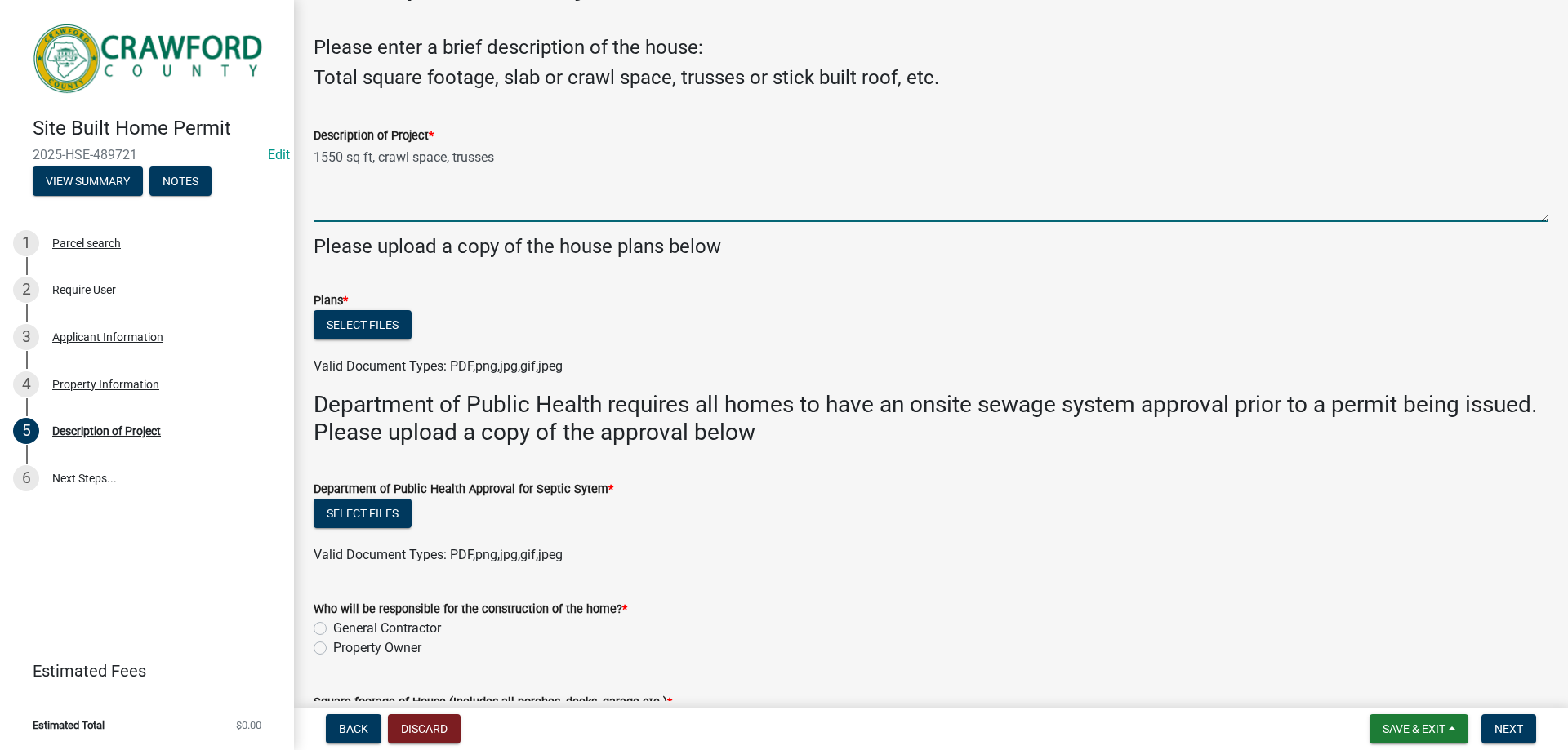
scroll to position [82, 0]
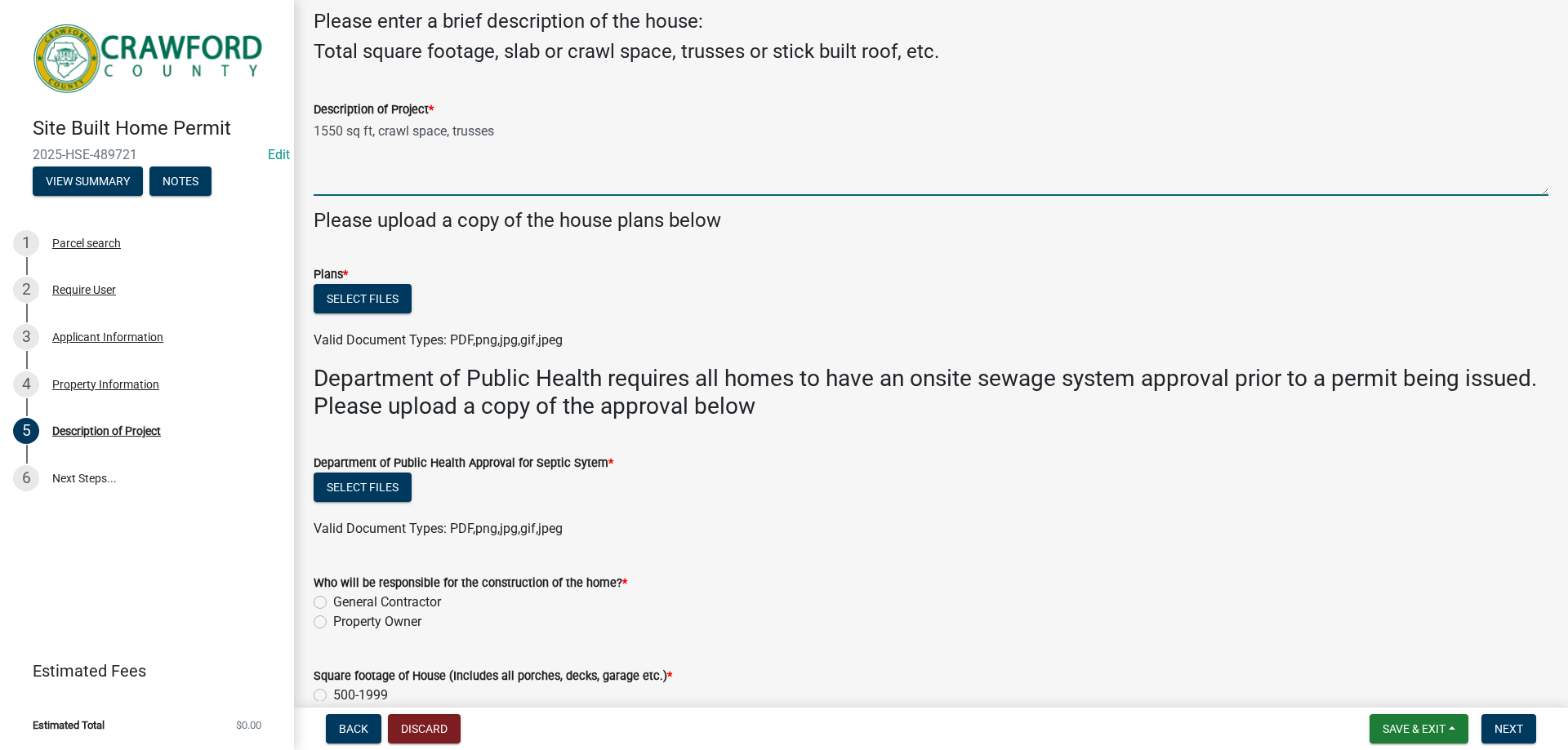
type textarea "1550 sq ft, crawl space, trusses"
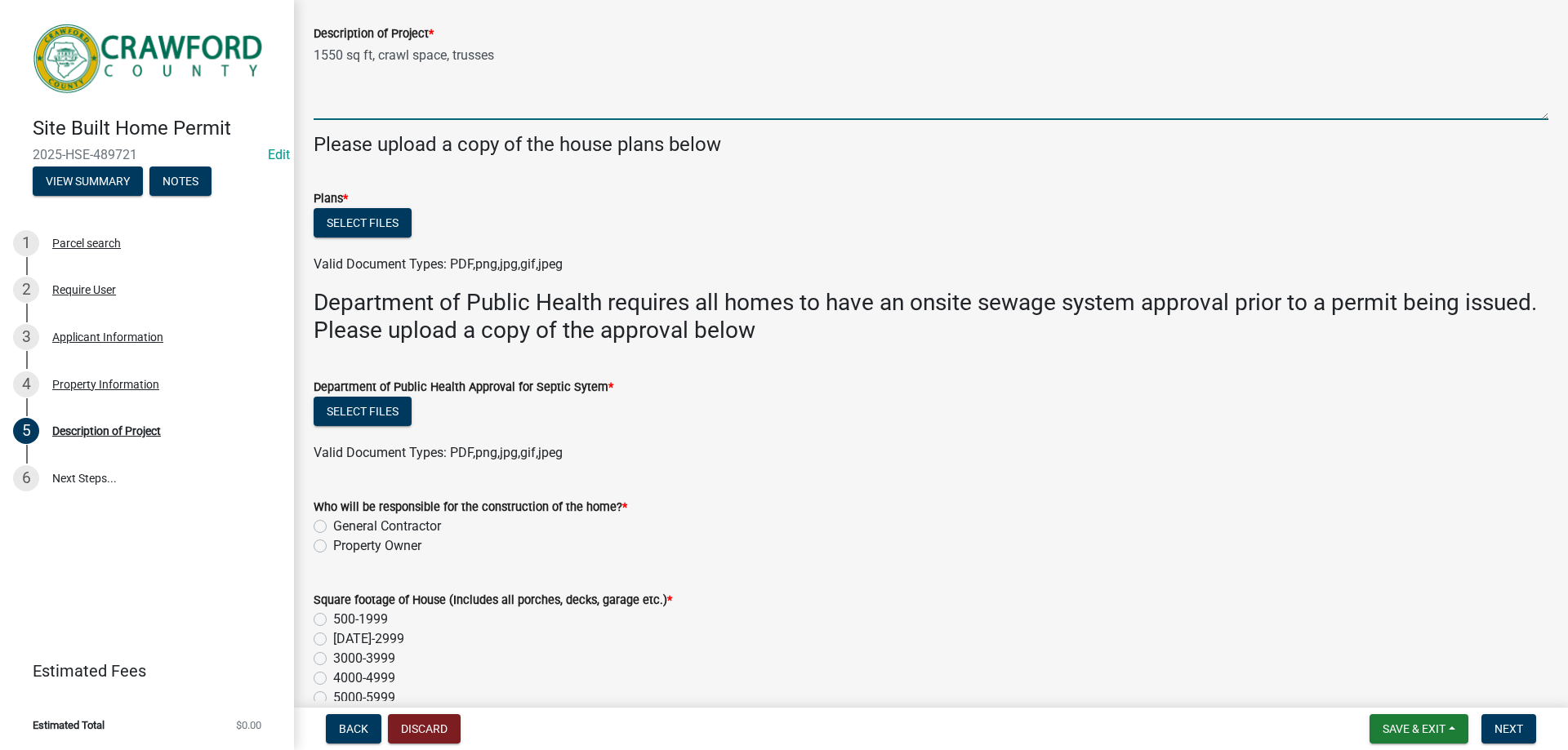
scroll to position [245, 0]
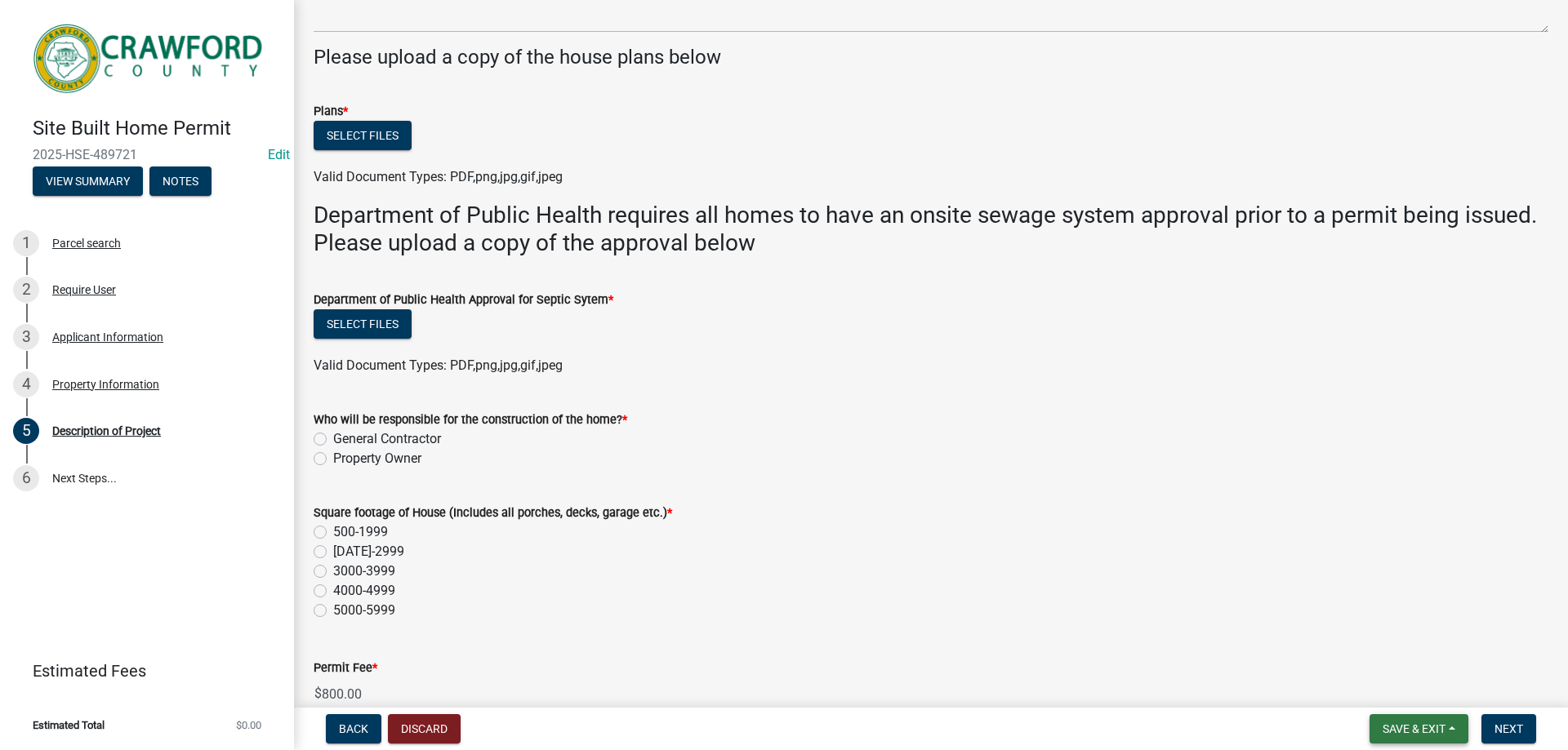
click at [1455, 735] on button "Save & Exit" at bounding box center [1419, 729] width 99 height 30
click at [1390, 653] on button "Save" at bounding box center [1402, 647] width 130 height 39
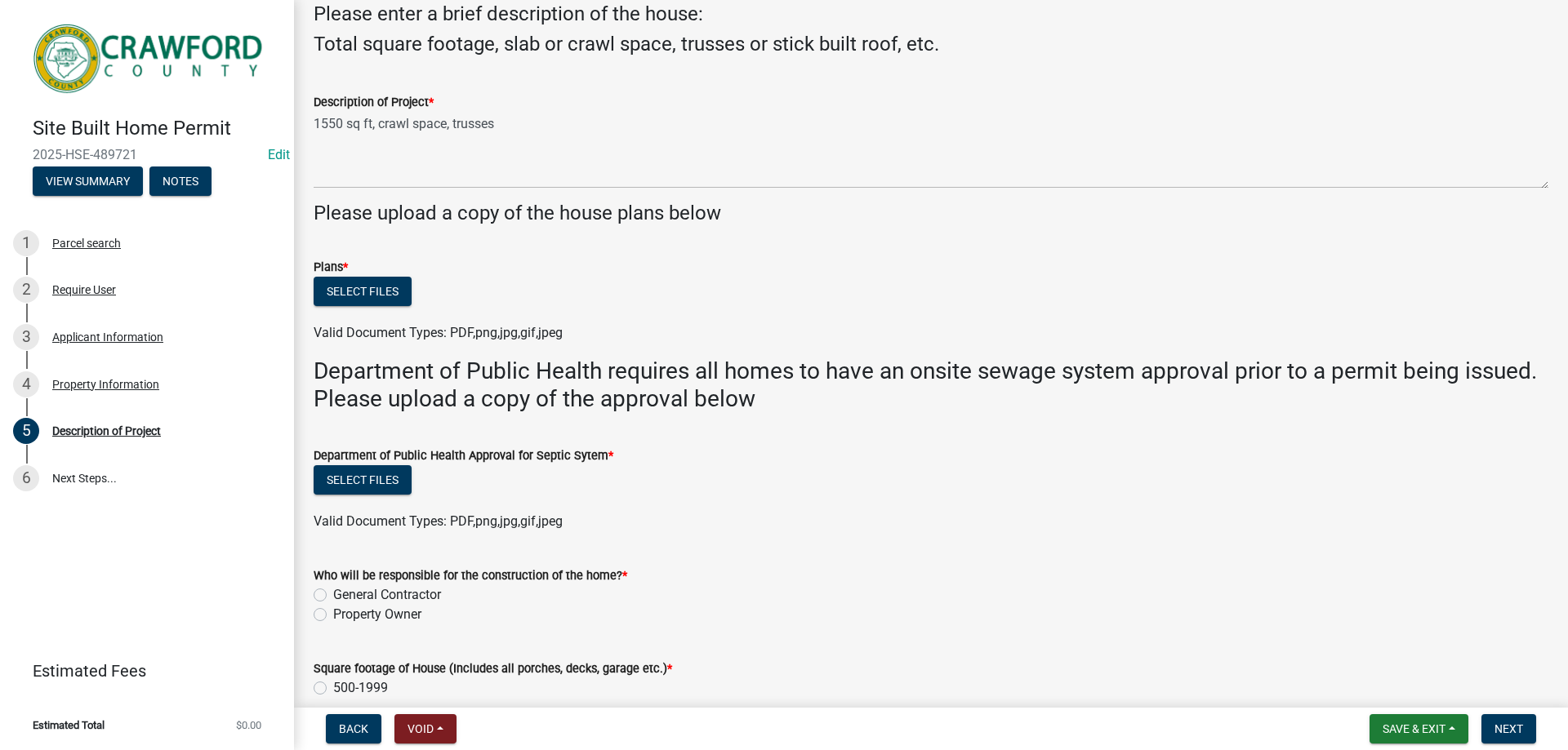
scroll to position [163, 0]
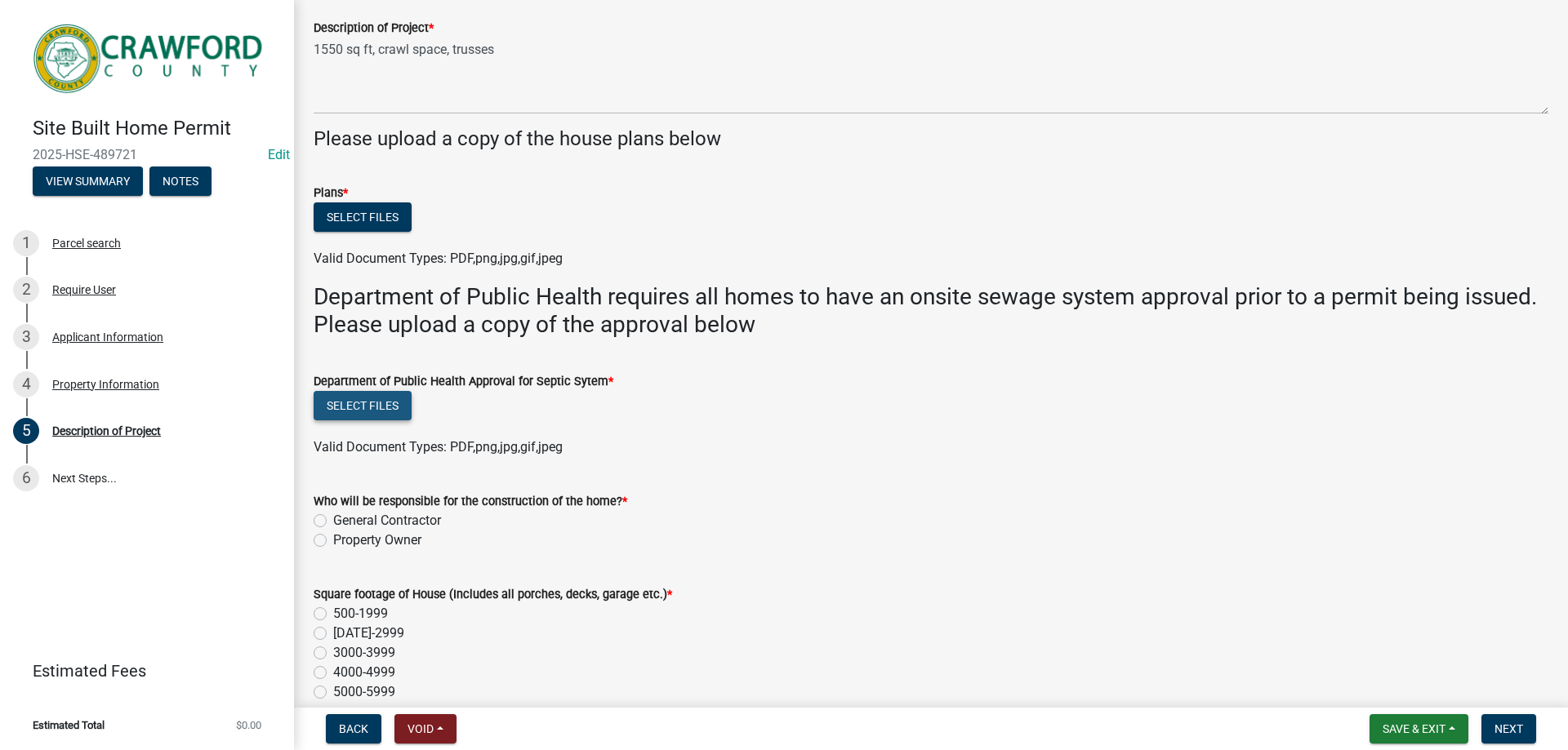
click at [391, 404] on button "Select files" at bounding box center [362, 405] width 98 height 30
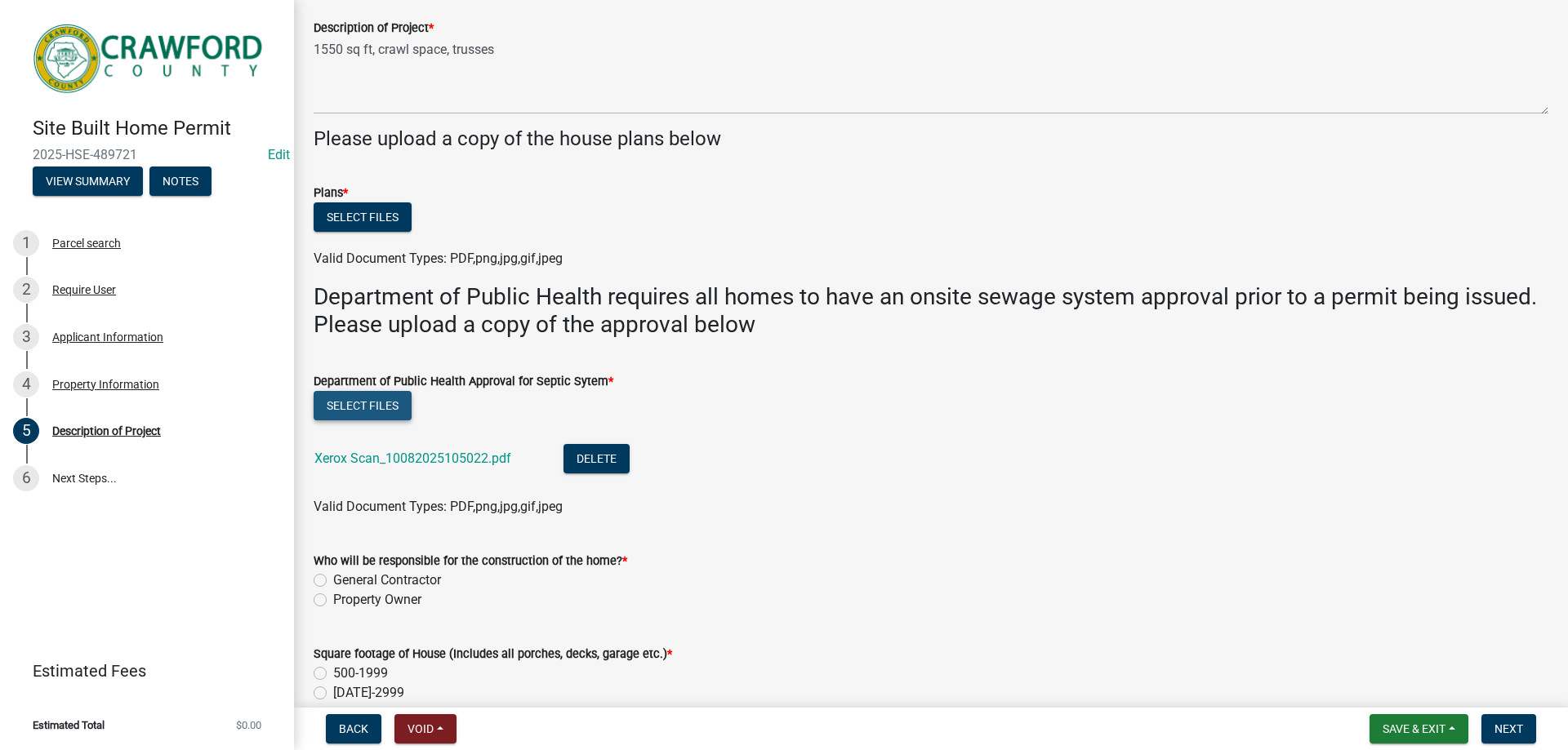
click at [387, 409] on button "Select files" at bounding box center [362, 405] width 98 height 30
click at [382, 412] on button "Select files" at bounding box center [362, 405] width 98 height 30
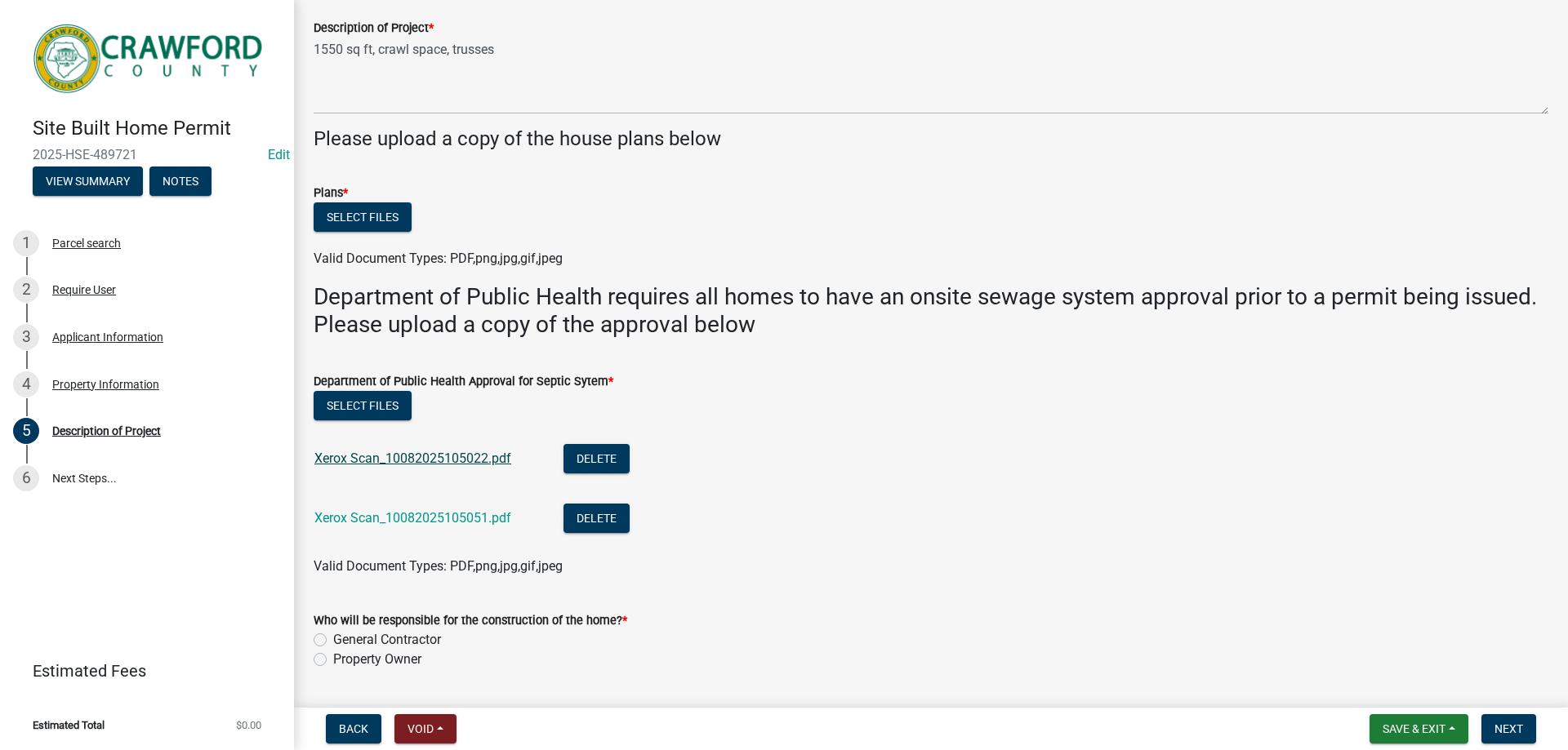
click at [400, 461] on link "Xerox Scan_10082025105022.pdf" at bounding box center [412, 458] width 197 height 15
click at [445, 461] on link "Xerox Scan_10082025105022.pdf" at bounding box center [412, 458] width 197 height 15
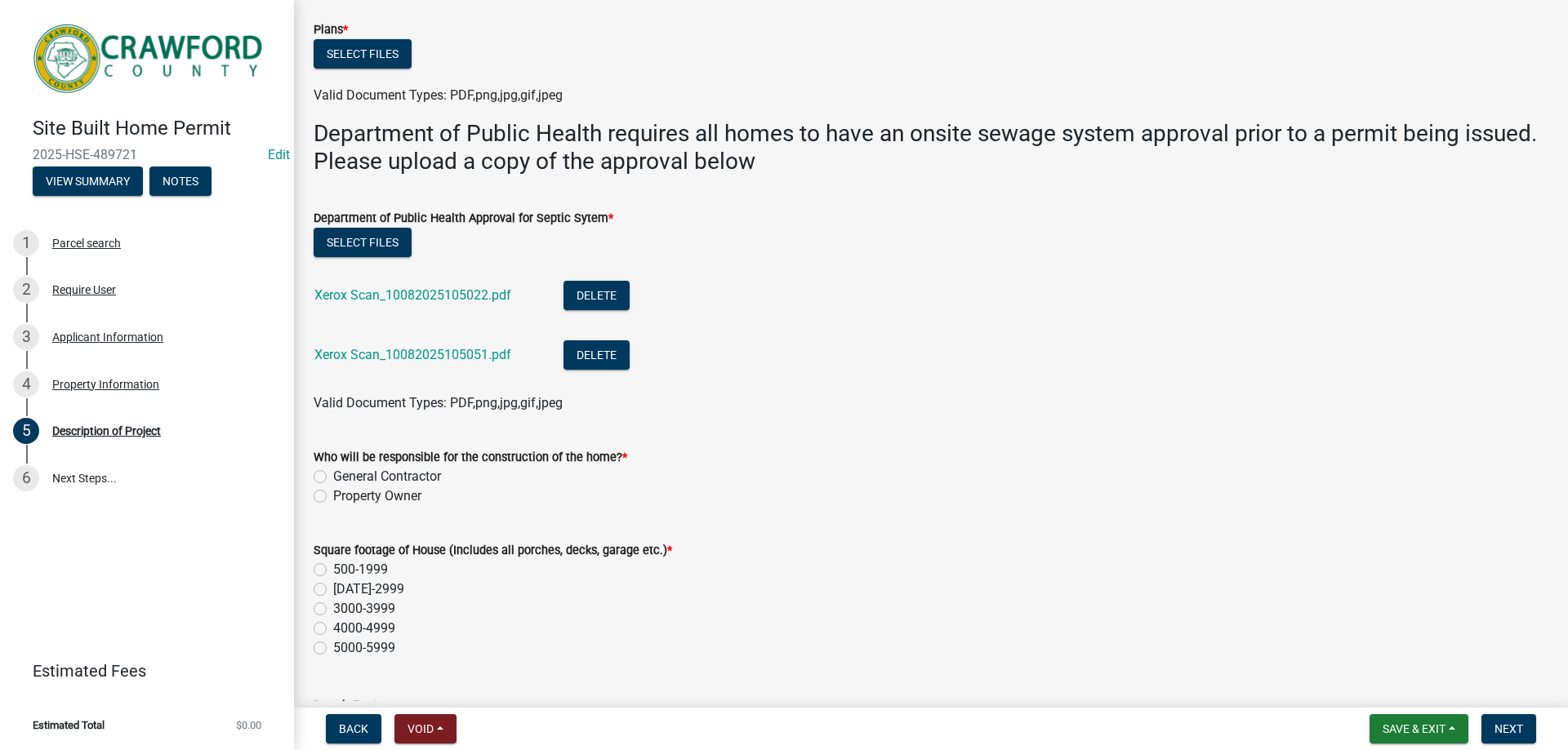
scroll to position [484, 0]
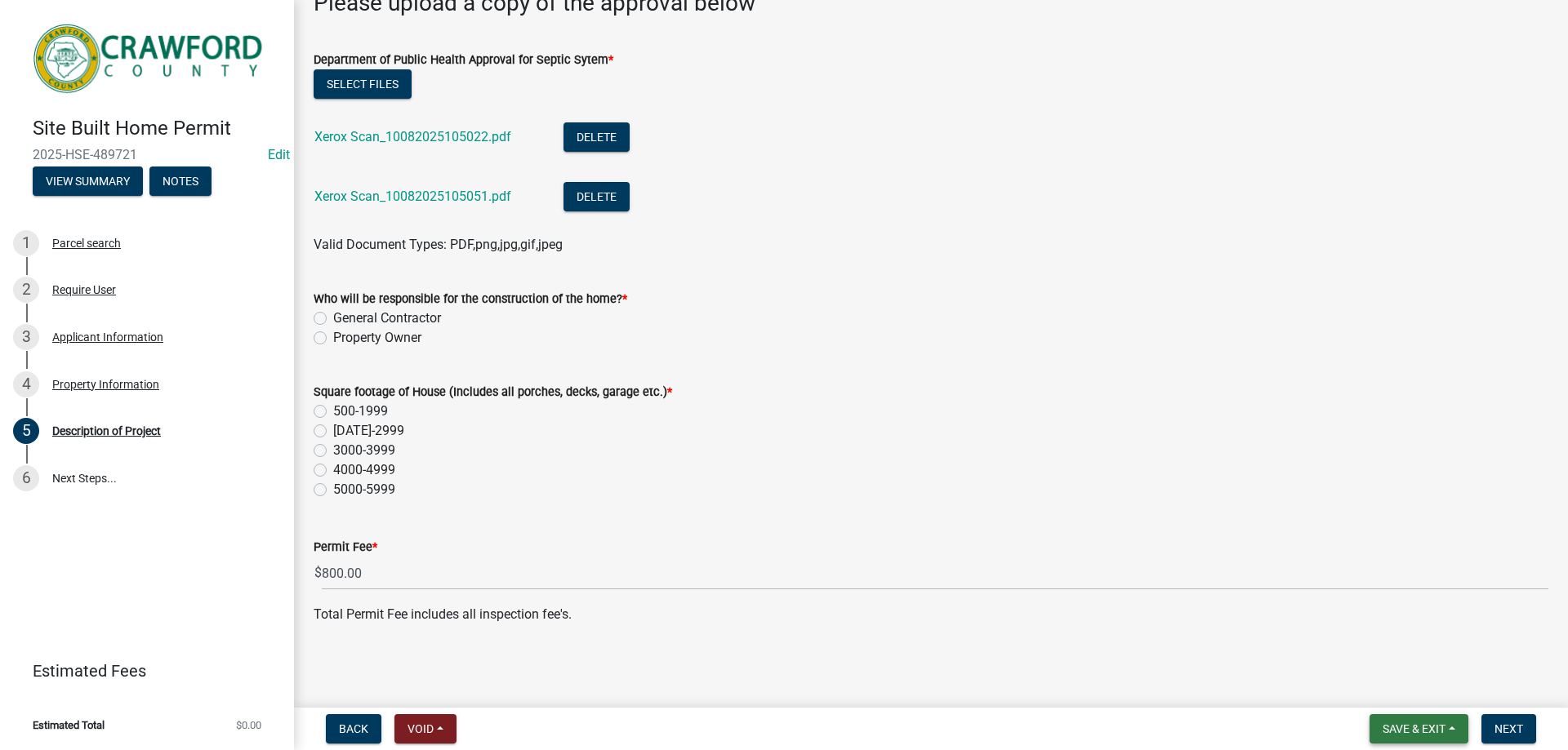
click at [1453, 730] on button "Save & Exit" at bounding box center [1419, 729] width 99 height 30
click at [1382, 654] on button "Save" at bounding box center [1402, 647] width 130 height 39
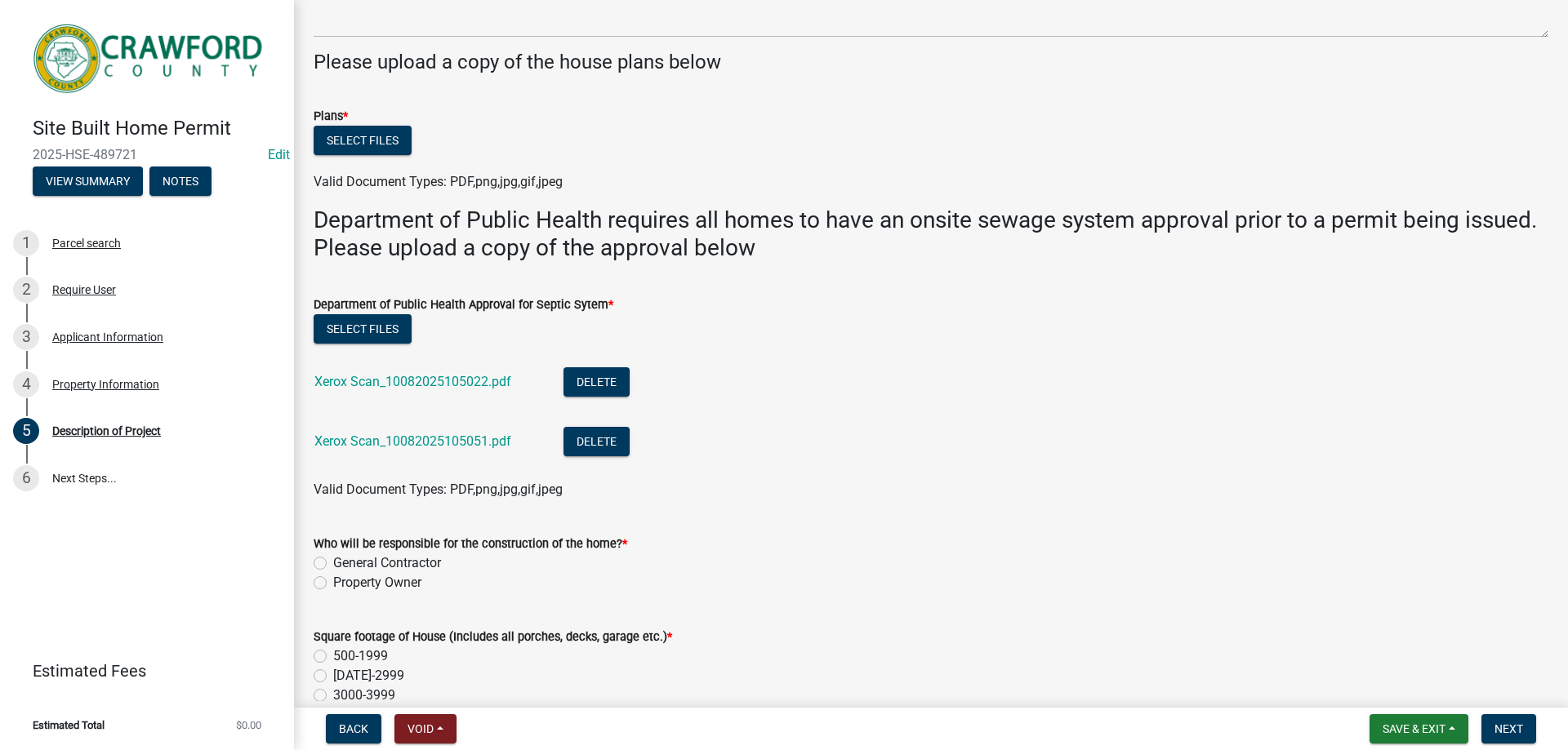
scroll to position [77, 0]
